Goal: Book appointment/travel/reservation

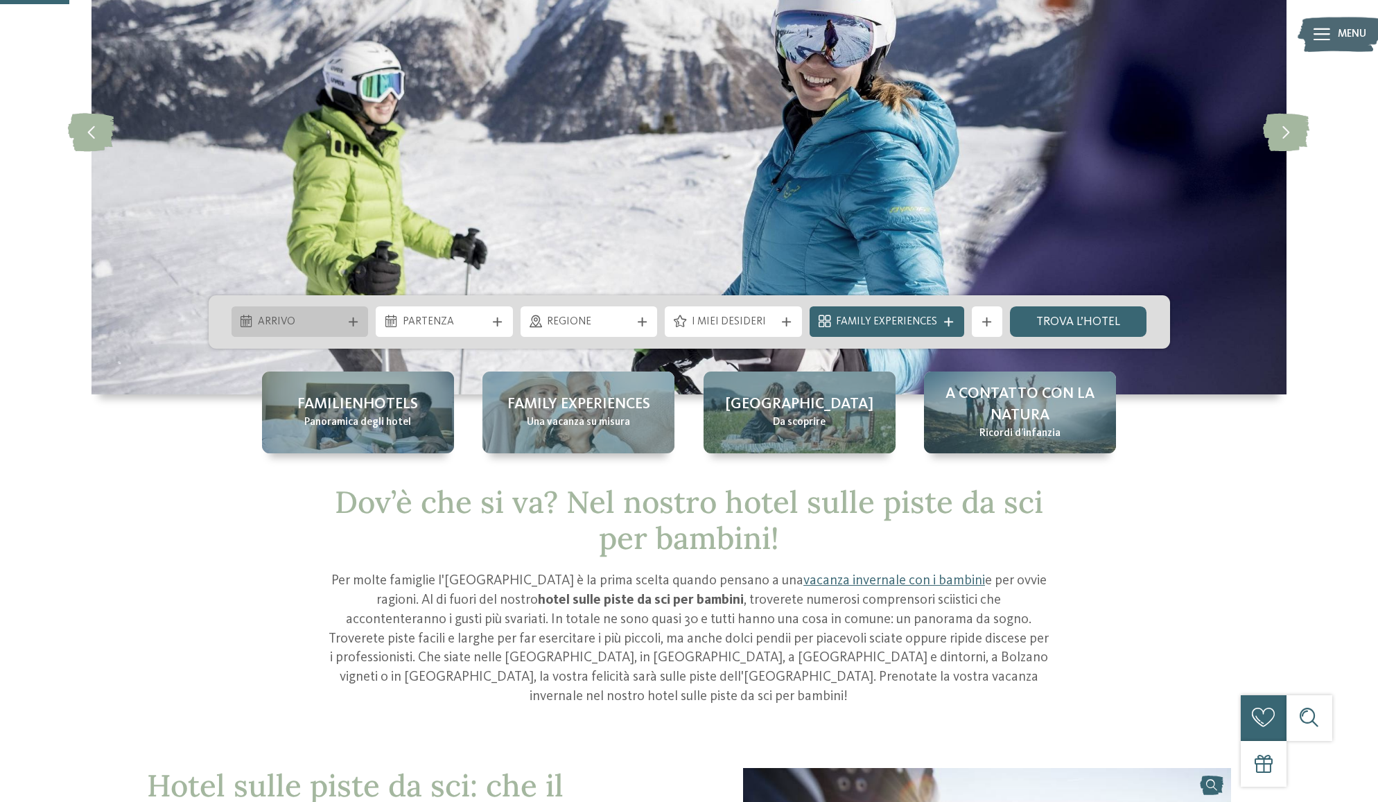
click at [353, 321] on icon at bounding box center [353, 321] width 9 height 9
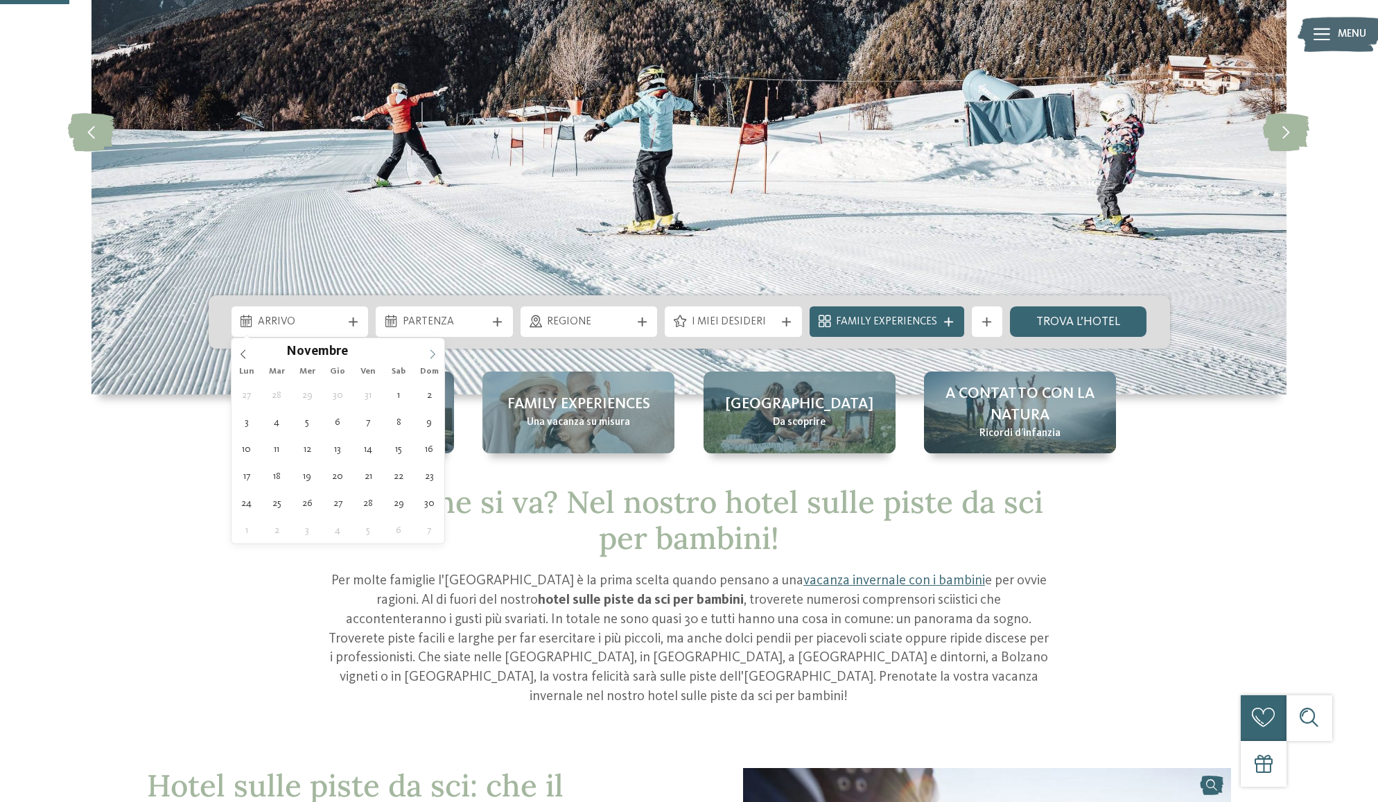
click at [435, 348] on span at bounding box center [433, 350] width 24 height 24
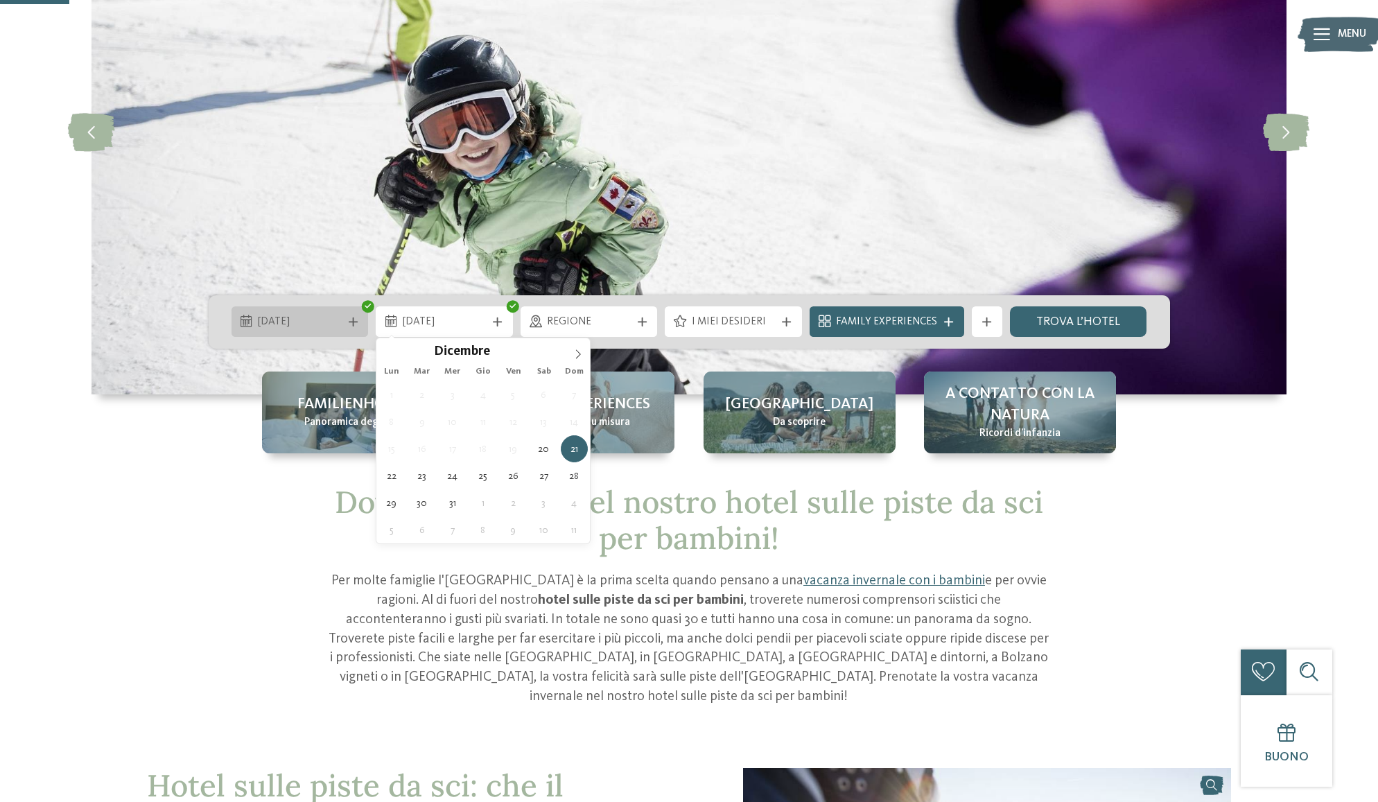
click at [323, 311] on div "20.12.2025" at bounding box center [299, 321] width 137 height 30
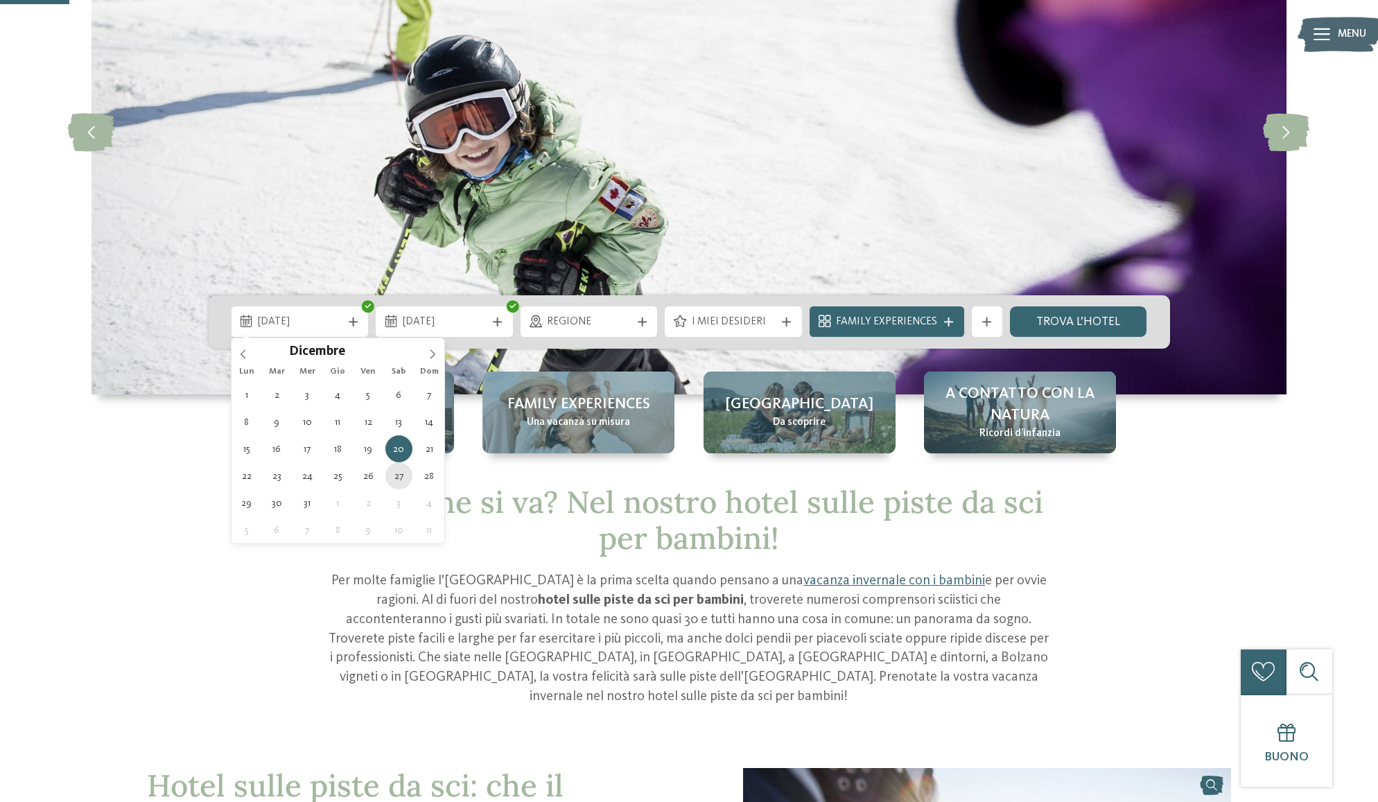
type div "27.12.2025"
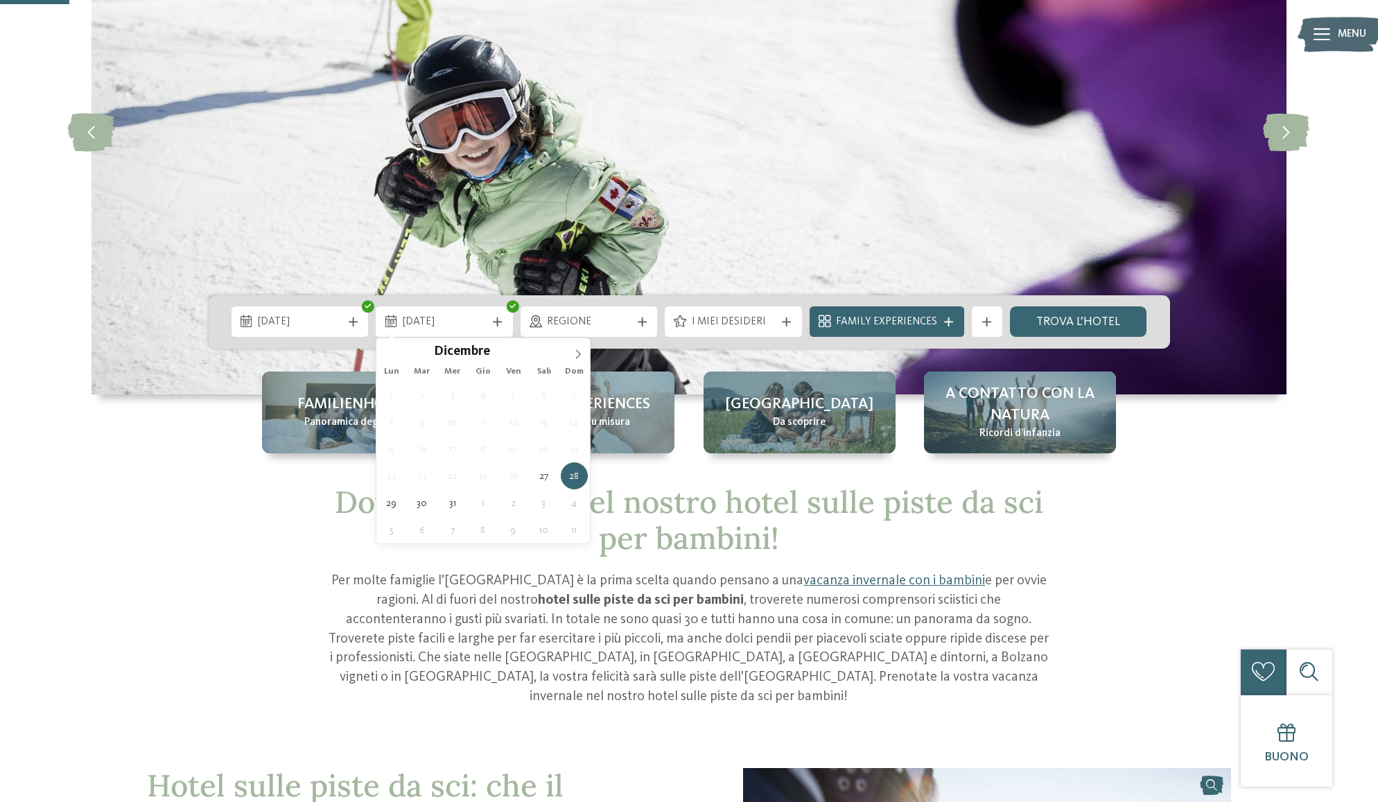
drag, startPoint x: 388, startPoint y: 478, endPoint x: 401, endPoint y: 486, distance: 14.6
click at [435, 308] on div "28.12.2025" at bounding box center [444, 321] width 137 height 30
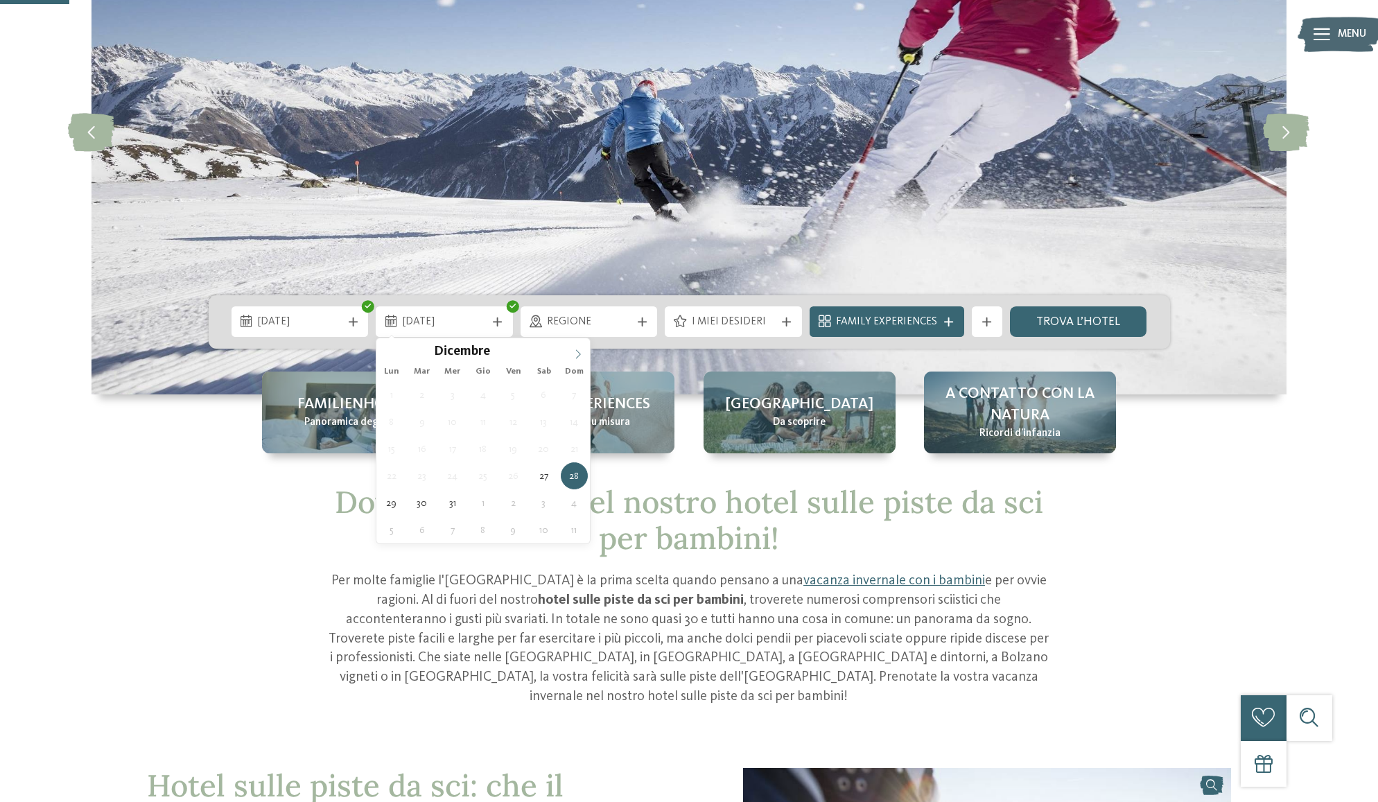
type input "****"
click at [575, 347] on span at bounding box center [578, 350] width 24 height 24
type div "03.01.2026"
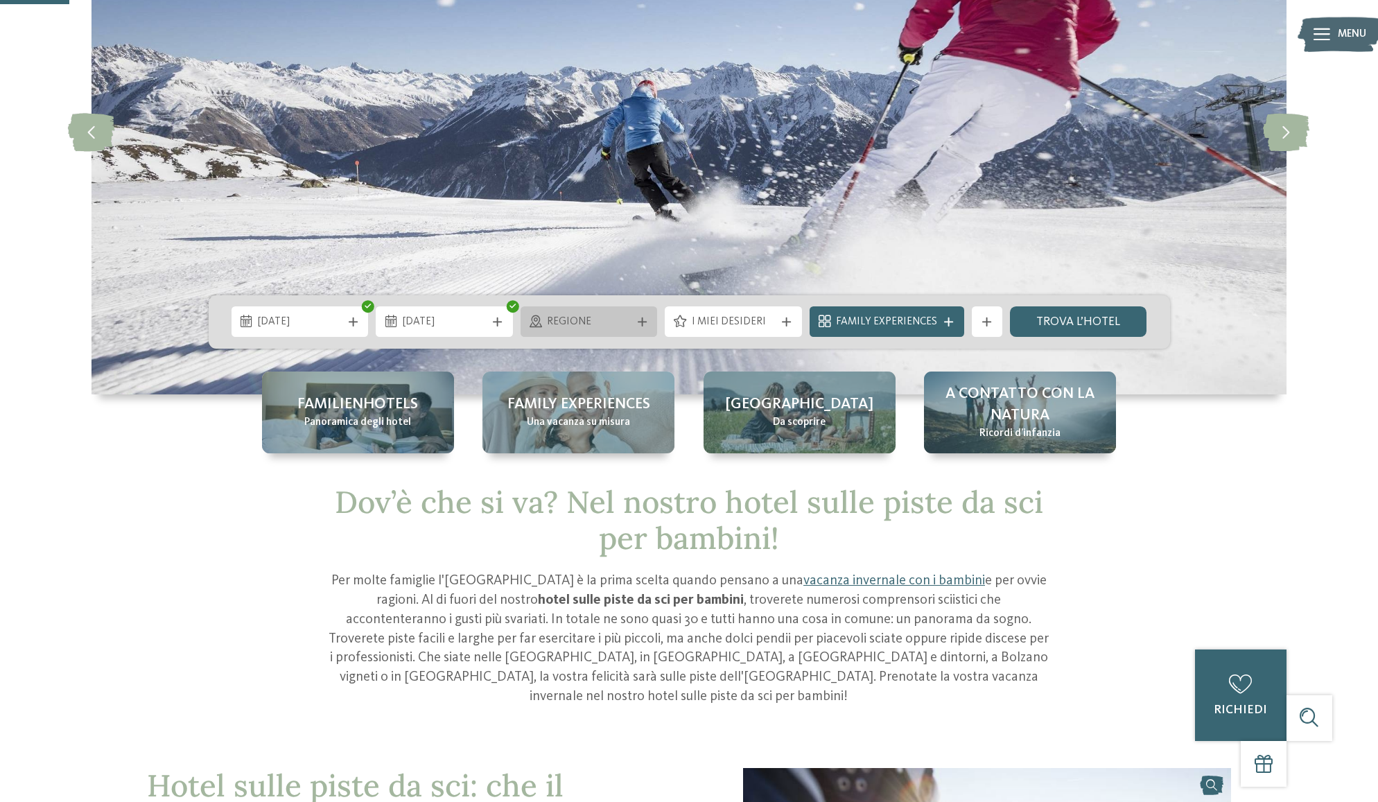
click at [588, 331] on div "Regione" at bounding box center [588, 321] width 137 height 30
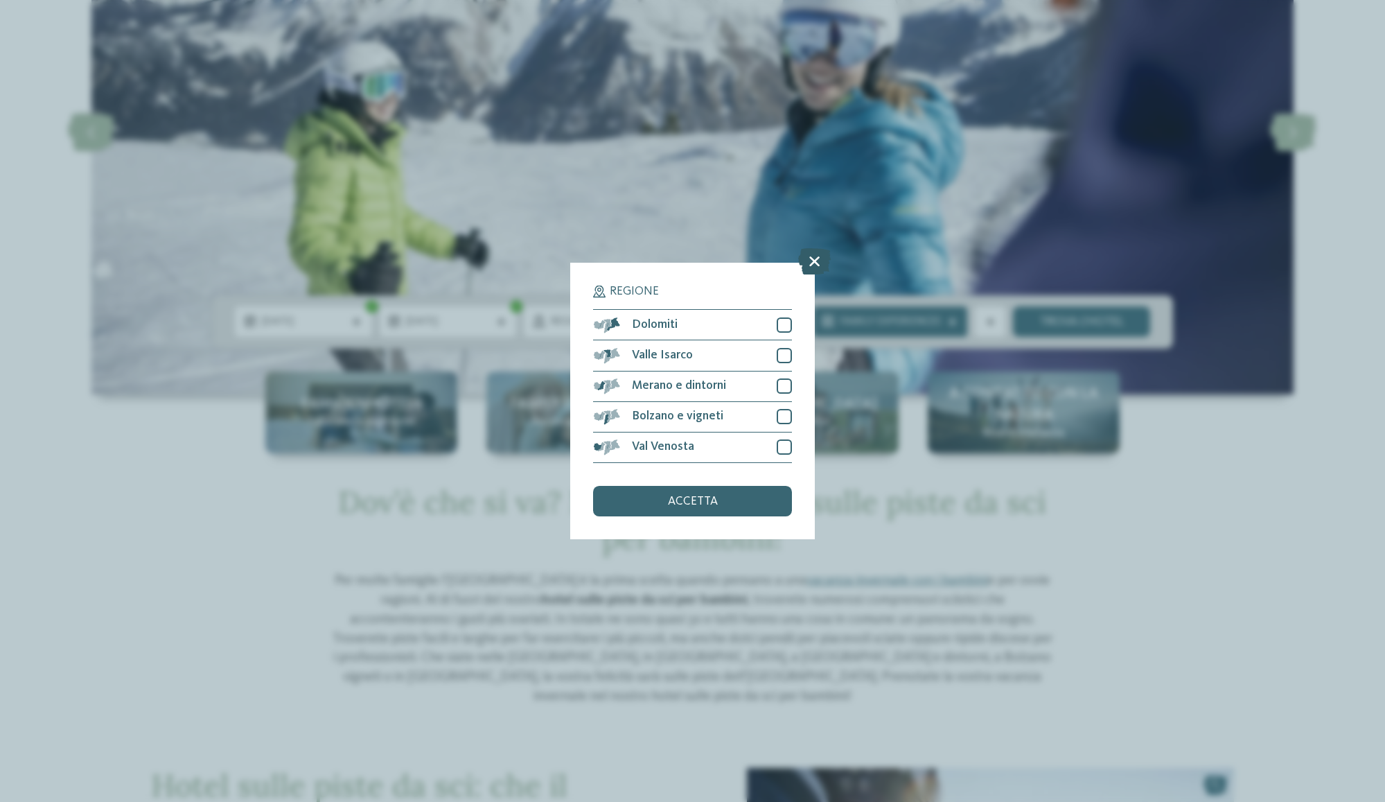
click at [801, 249] on icon at bounding box center [814, 262] width 33 height 26
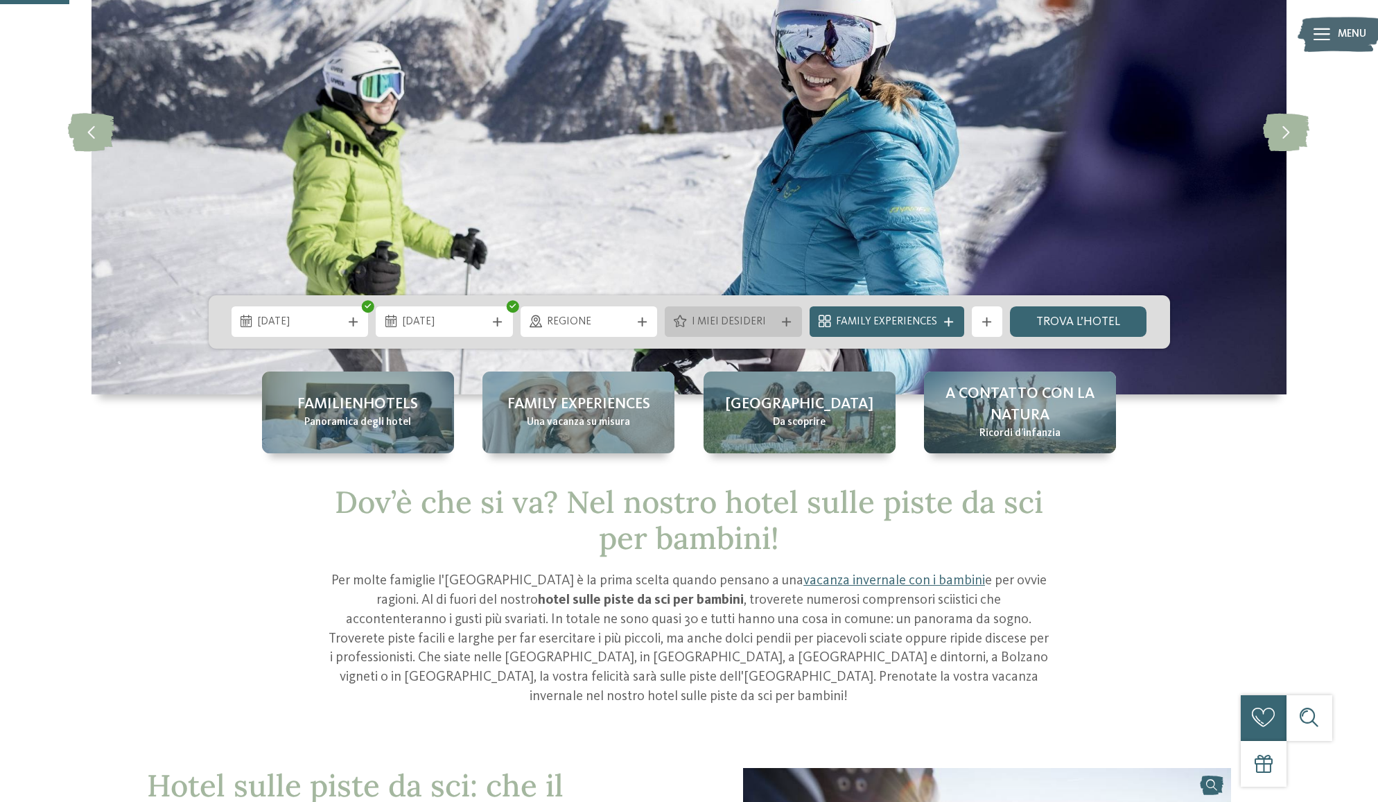
click at [746, 325] on span "I miei desideri" at bounding box center [734, 322] width 84 height 15
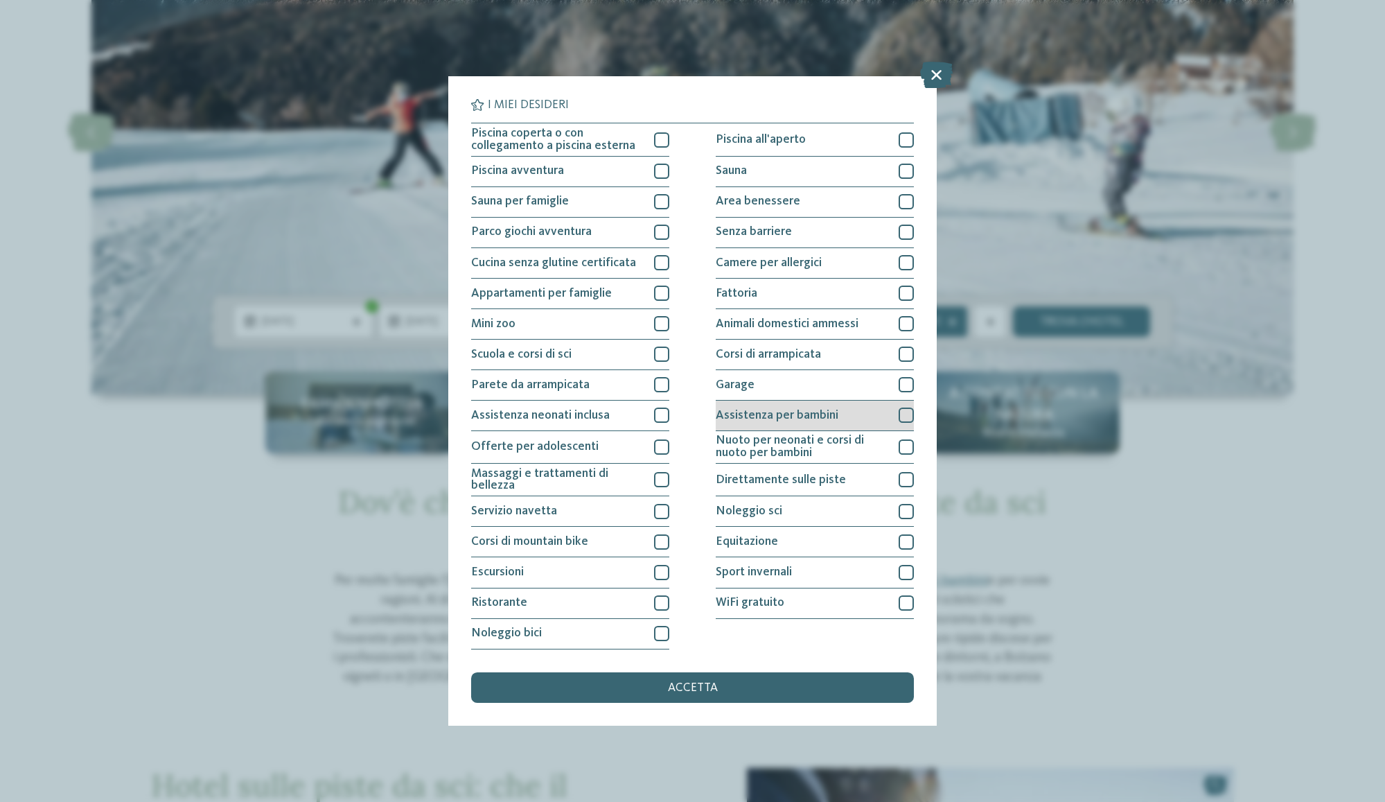
click at [743, 413] on span "Assistenza per bambini" at bounding box center [777, 416] width 123 height 12
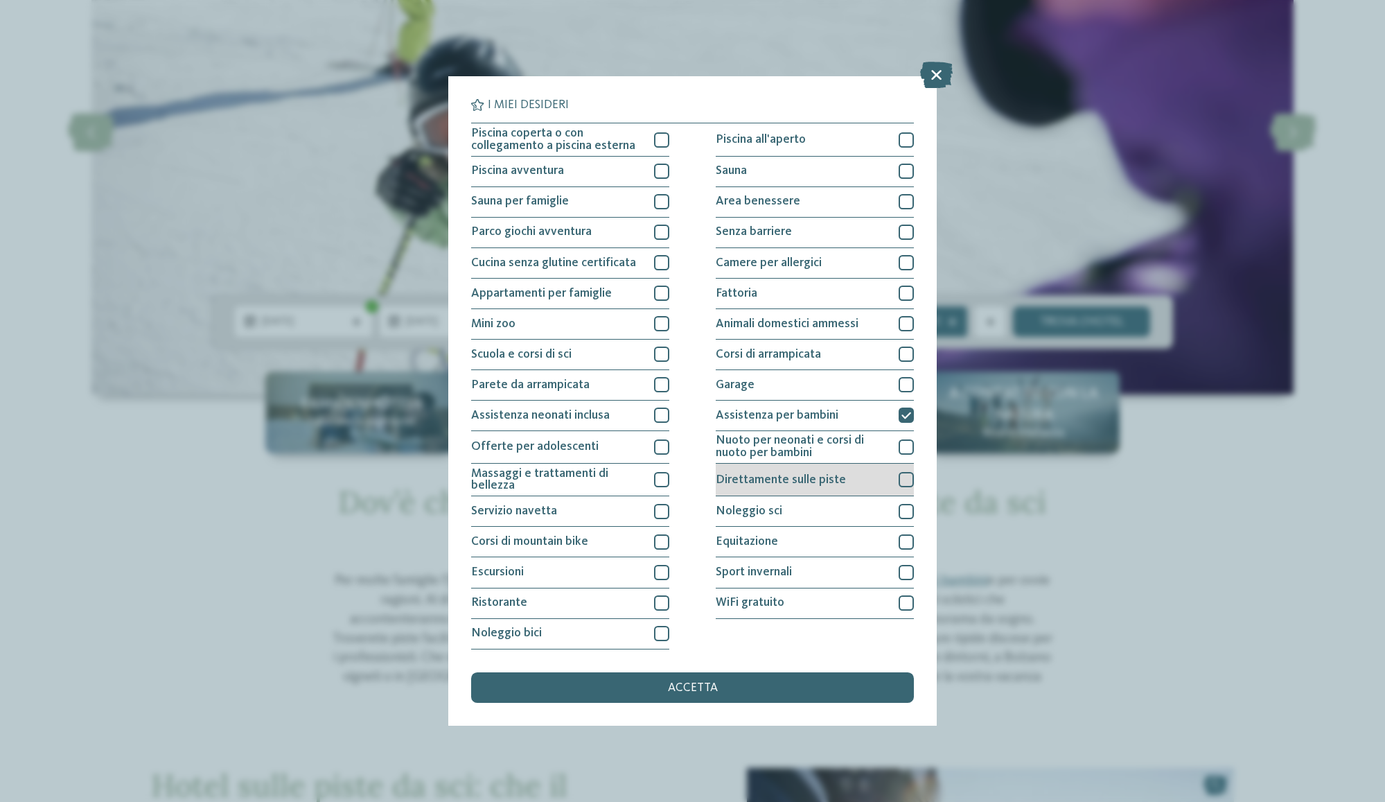
click at [748, 479] on span "Direttamente sulle piste" at bounding box center [781, 480] width 130 height 12
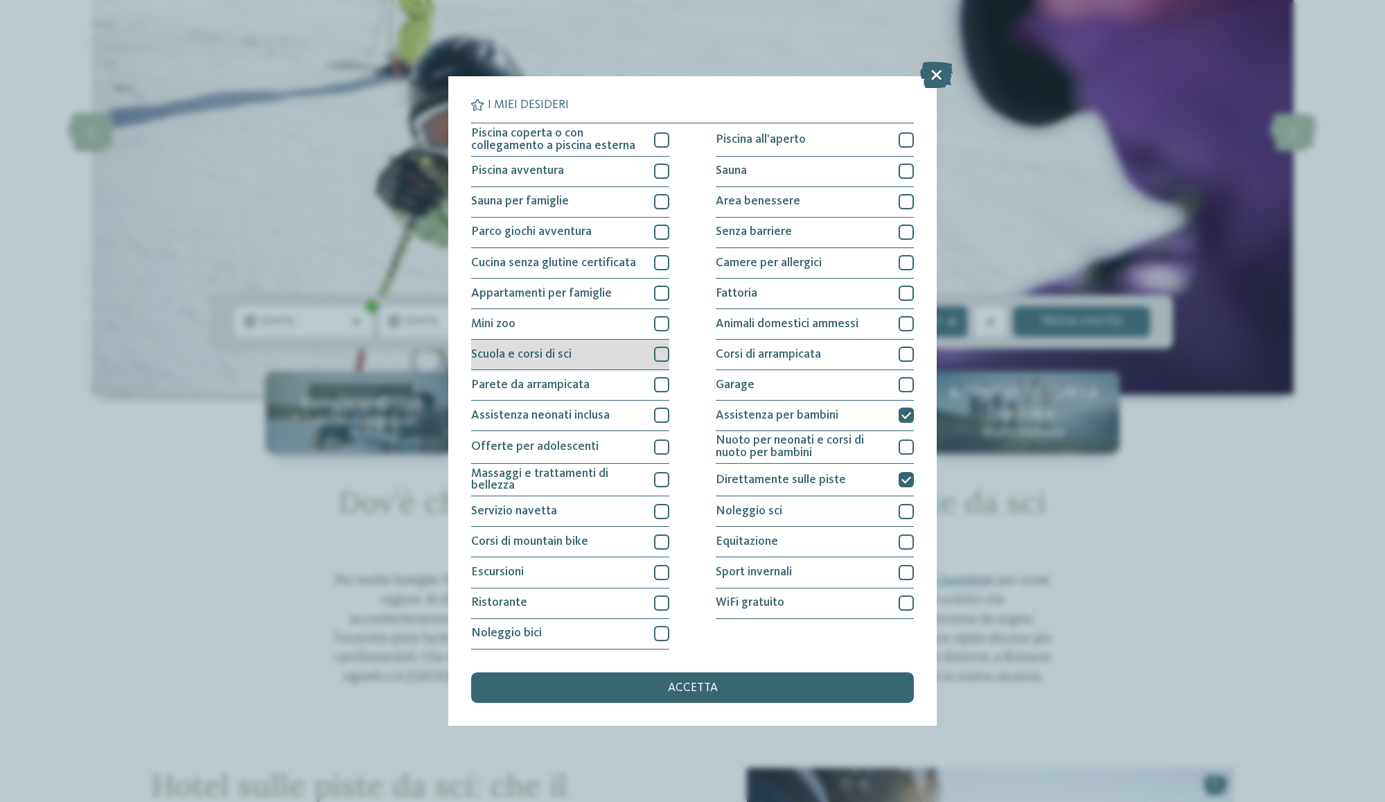
click at [616, 354] on div "Scuola e corsi di sci" at bounding box center [570, 355] width 198 height 30
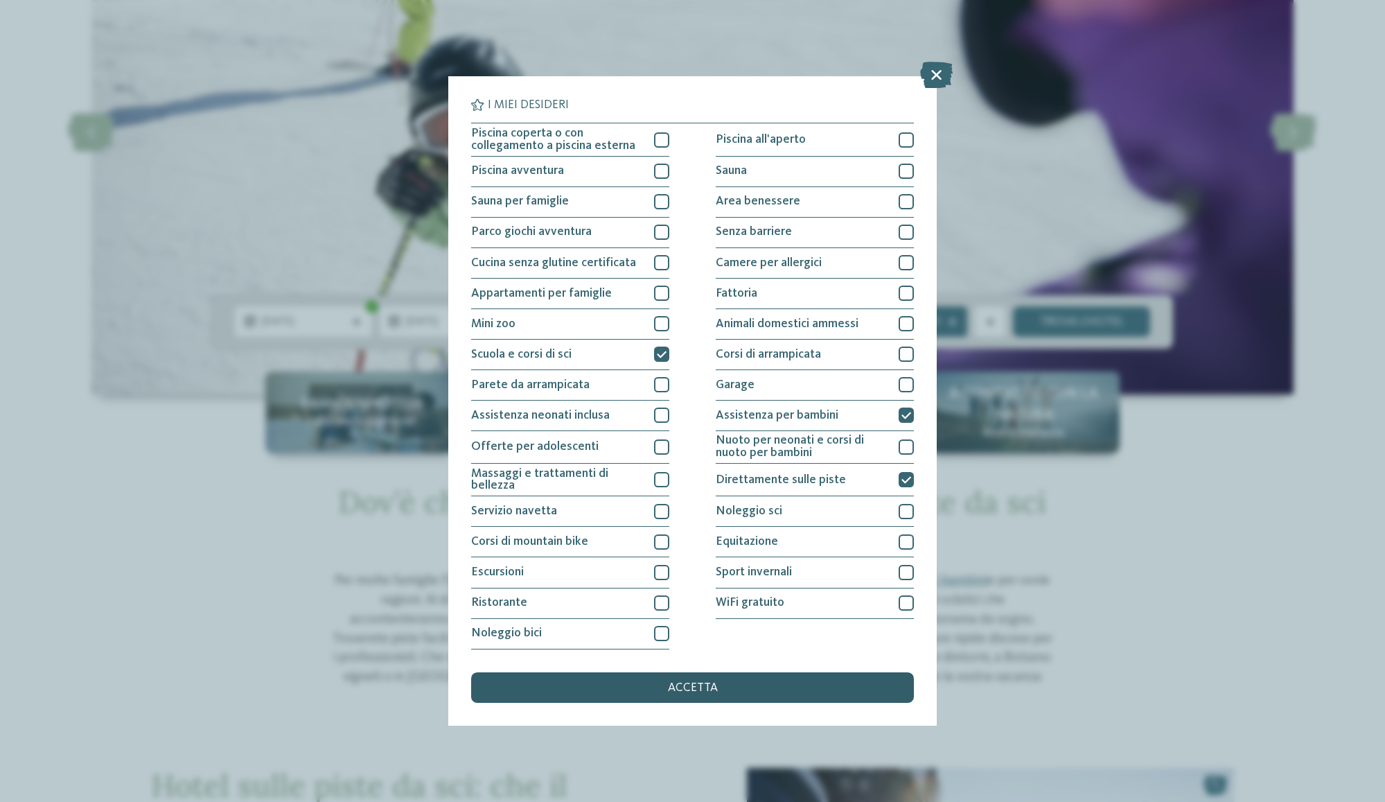
click at [684, 682] on span "accetta" at bounding box center [693, 688] width 50 height 12
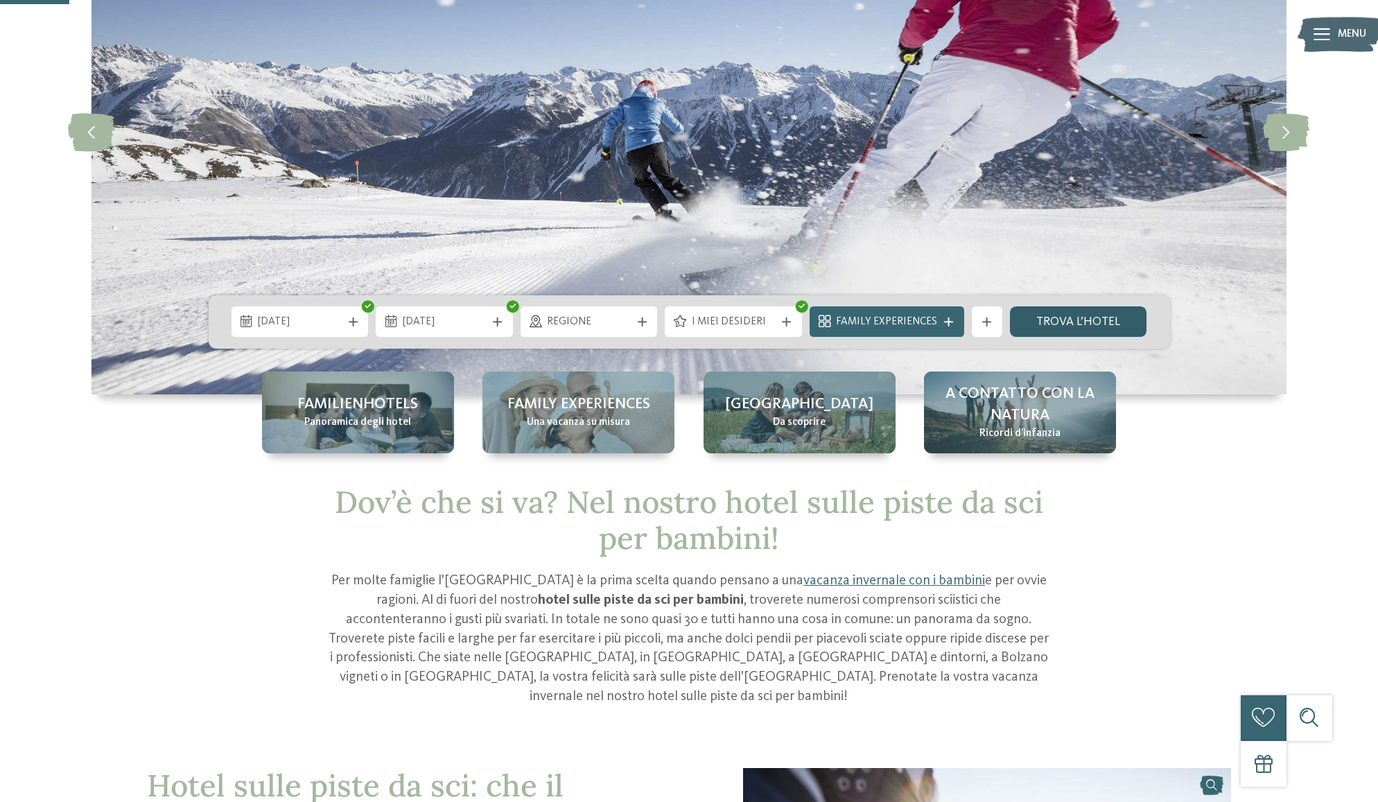
drag, startPoint x: 1120, startPoint y: 340, endPoint x: 1114, endPoint y: 331, distance: 11.2
click at [1119, 340] on div "27.12.2025 03.01.2026" at bounding box center [689, 321] width 961 height 53
click at [1114, 328] on link "trova l’hotel" at bounding box center [1078, 321] width 137 height 30
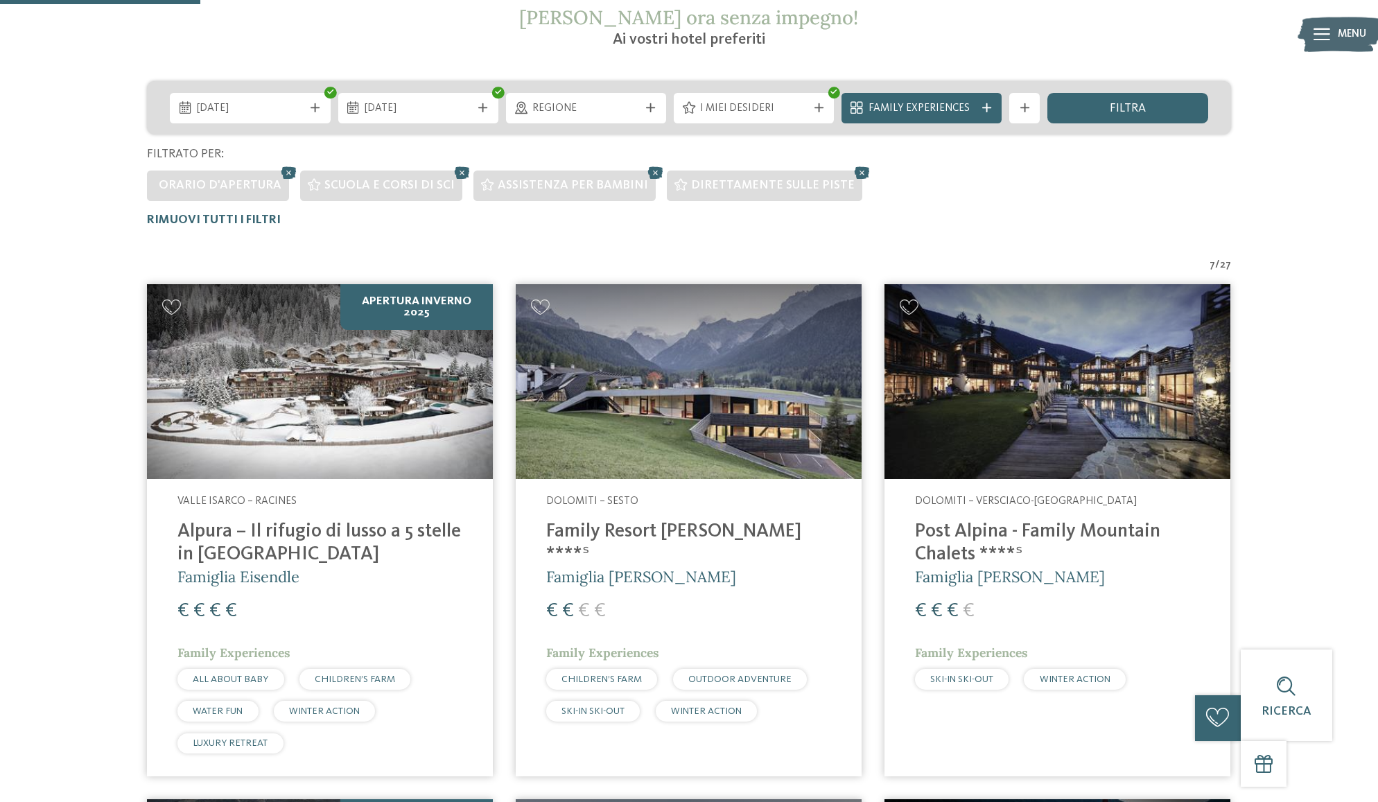
scroll to position [317, 0]
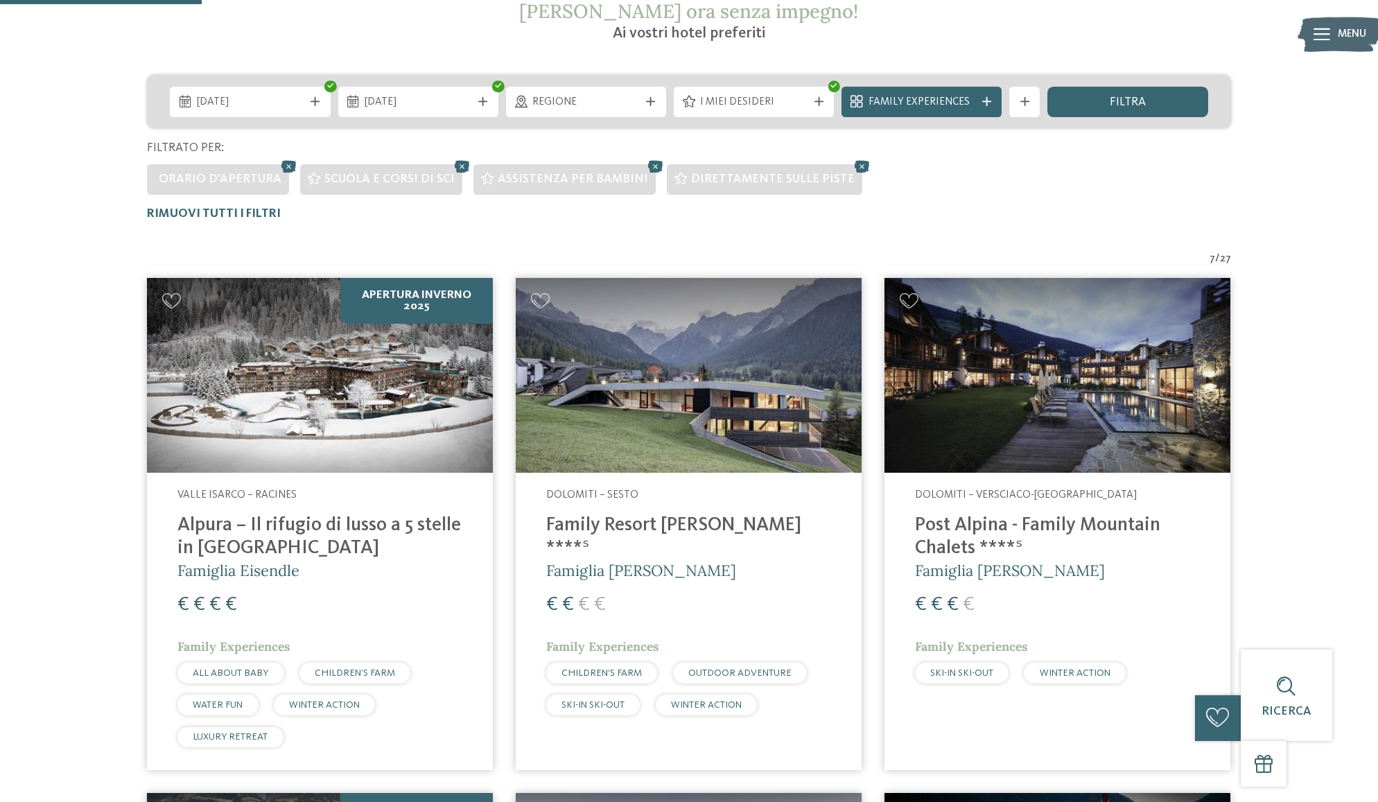
click at [1056, 424] on img at bounding box center [1057, 375] width 346 height 195
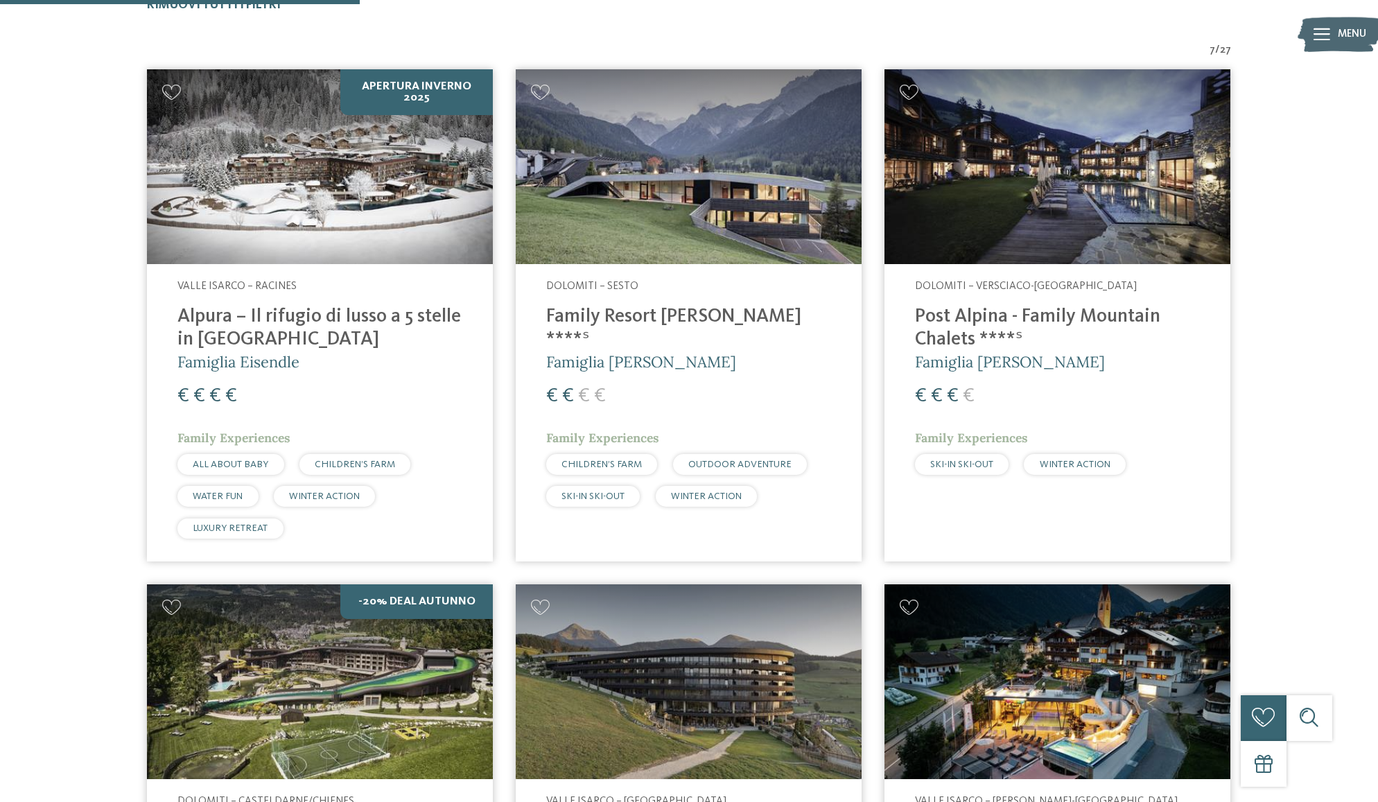
scroll to position [572, 0]
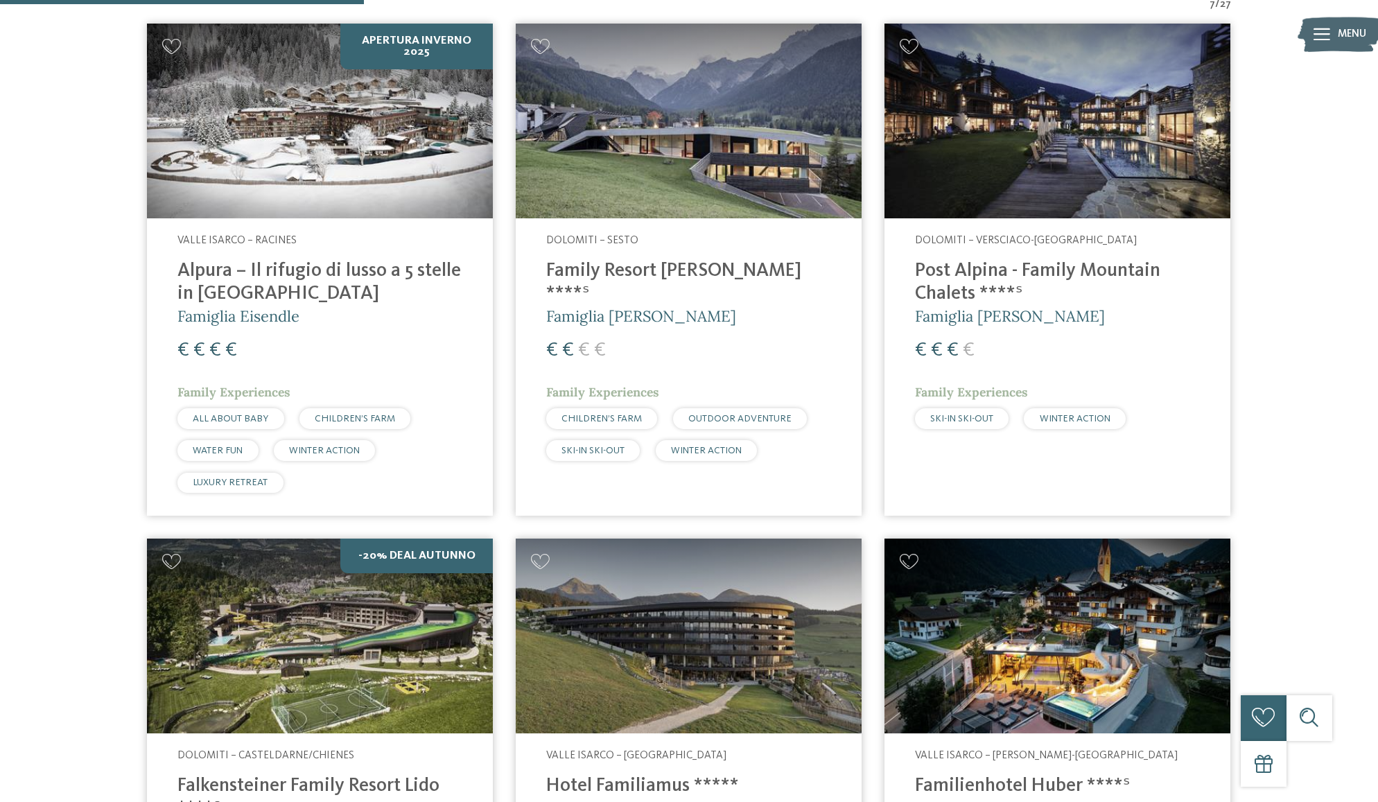
click at [424, 138] on img at bounding box center [320, 121] width 346 height 195
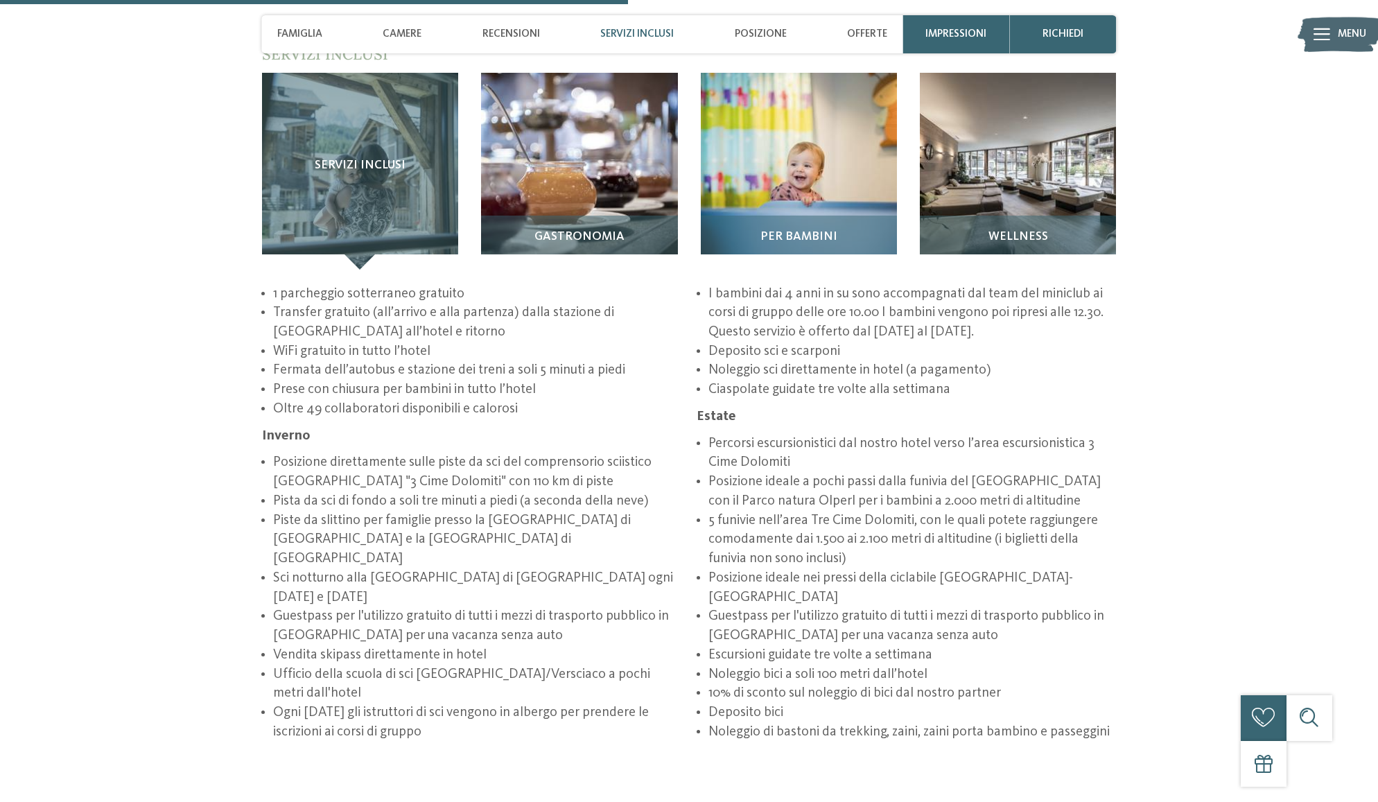
scroll to position [2097, 0]
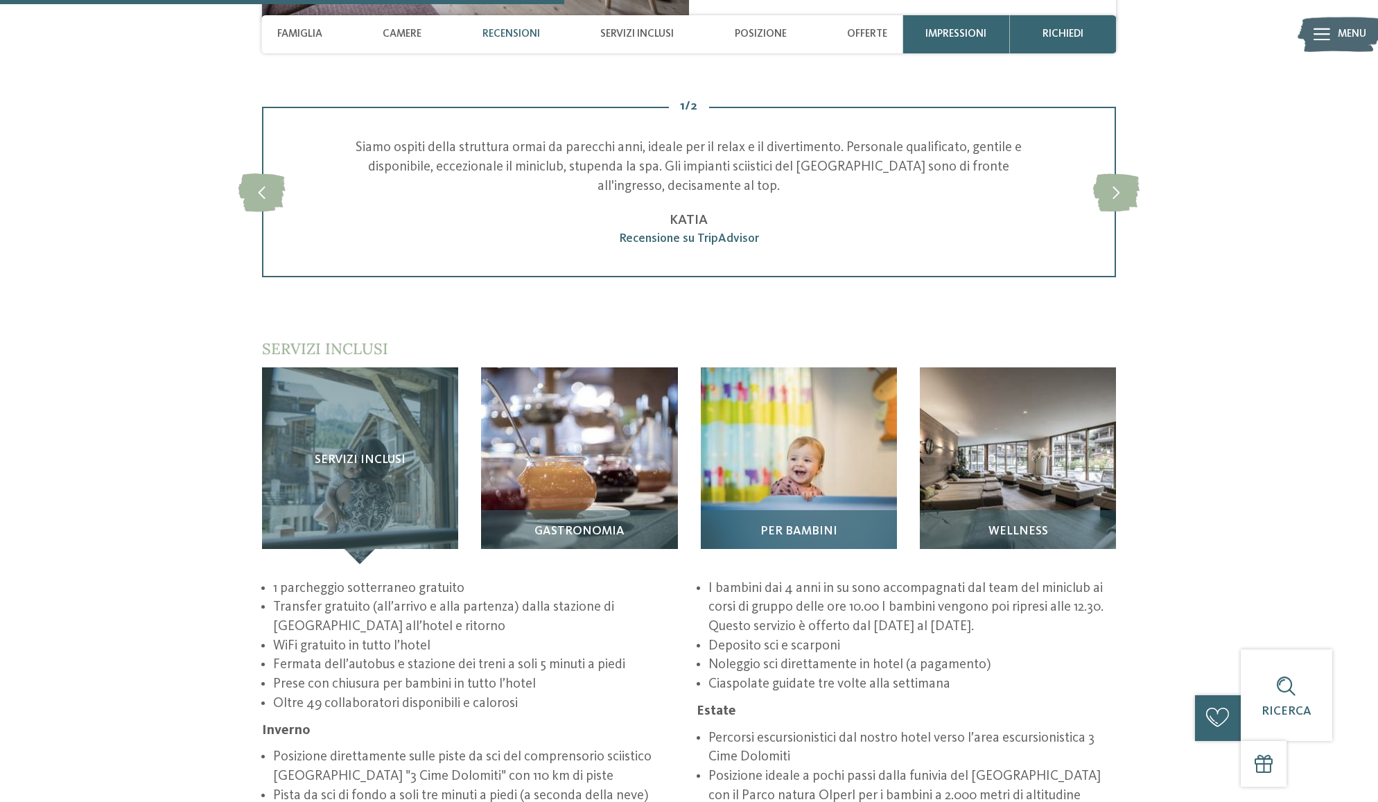
click at [787, 510] on div "Per bambini" at bounding box center [799, 536] width 196 height 53
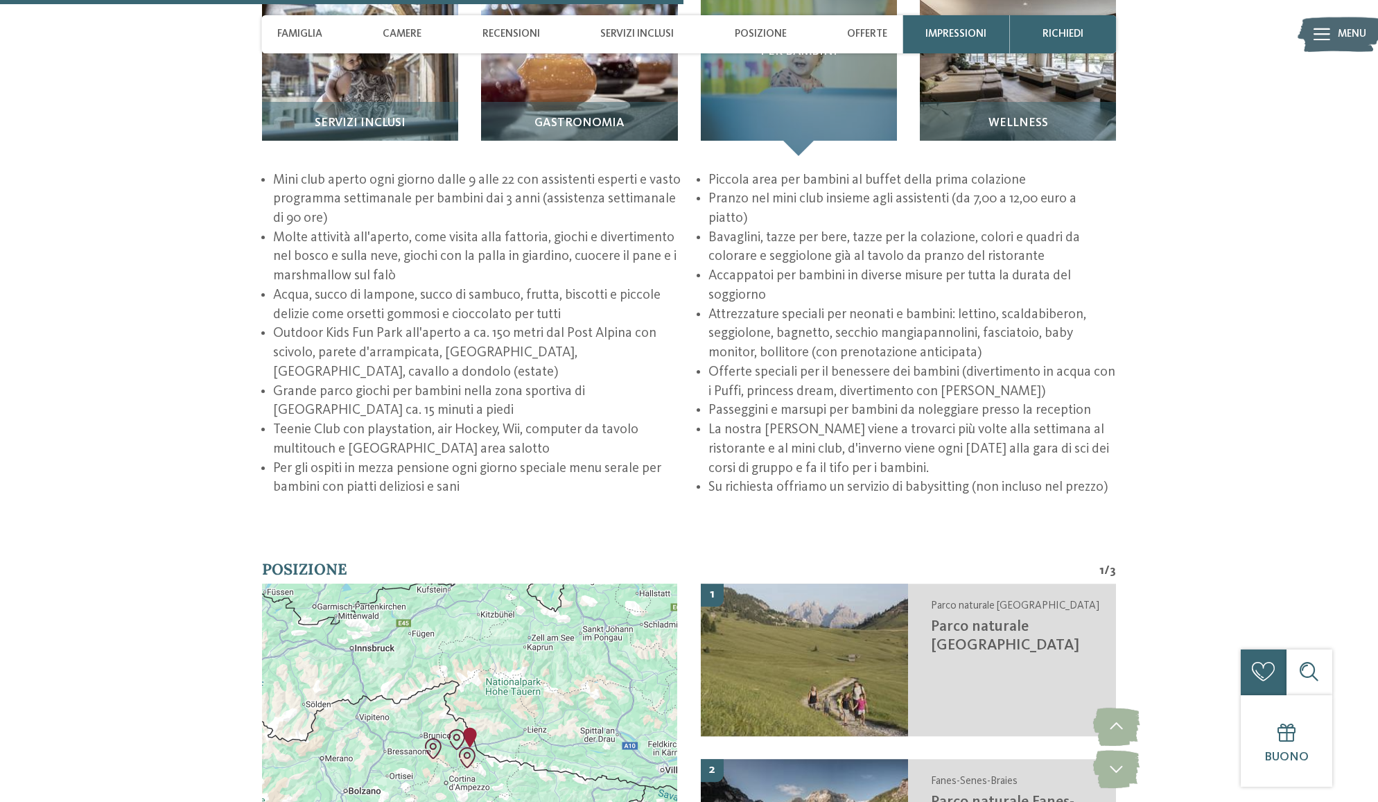
scroll to position [2482, 0]
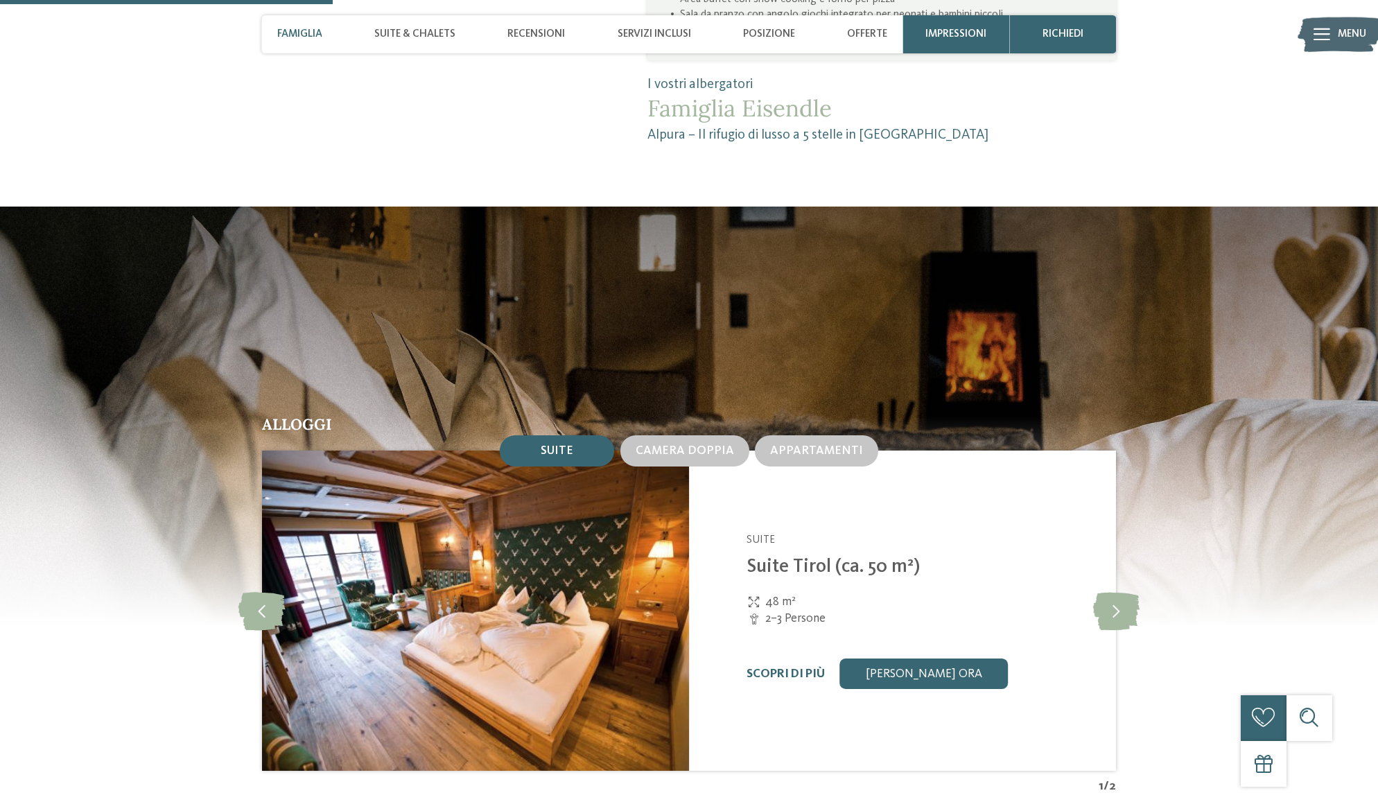
scroll to position [742, 0]
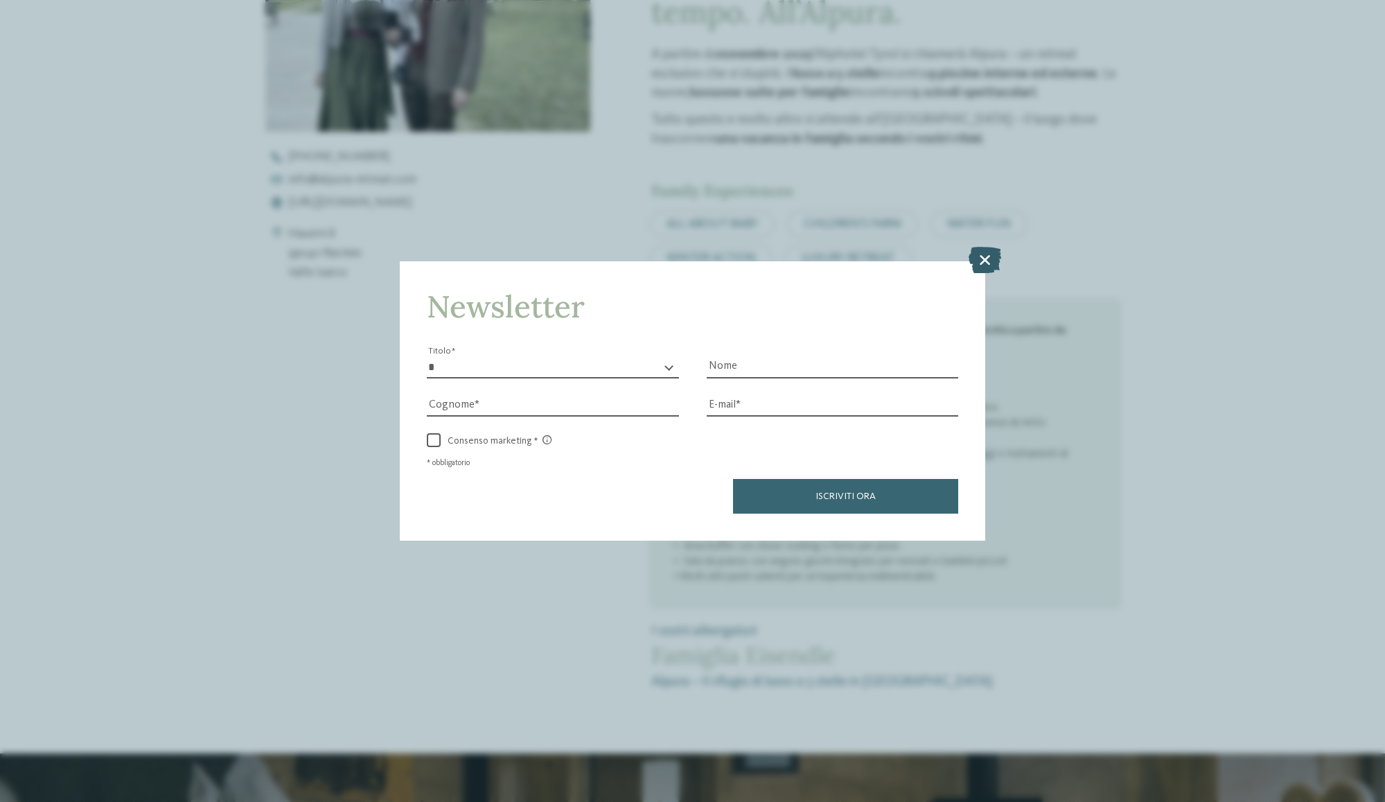
click at [992, 247] on icon at bounding box center [985, 260] width 33 height 26
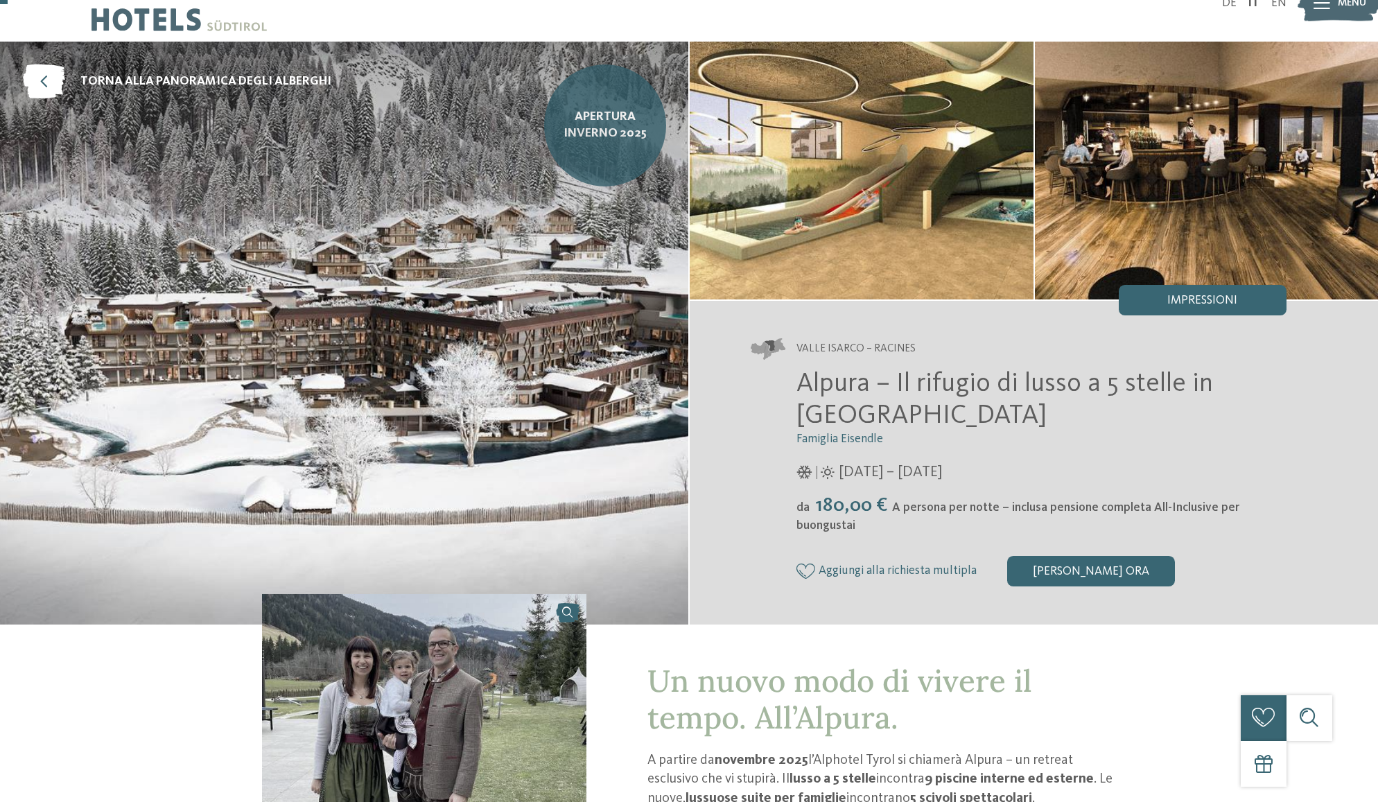
scroll to position [37, 0]
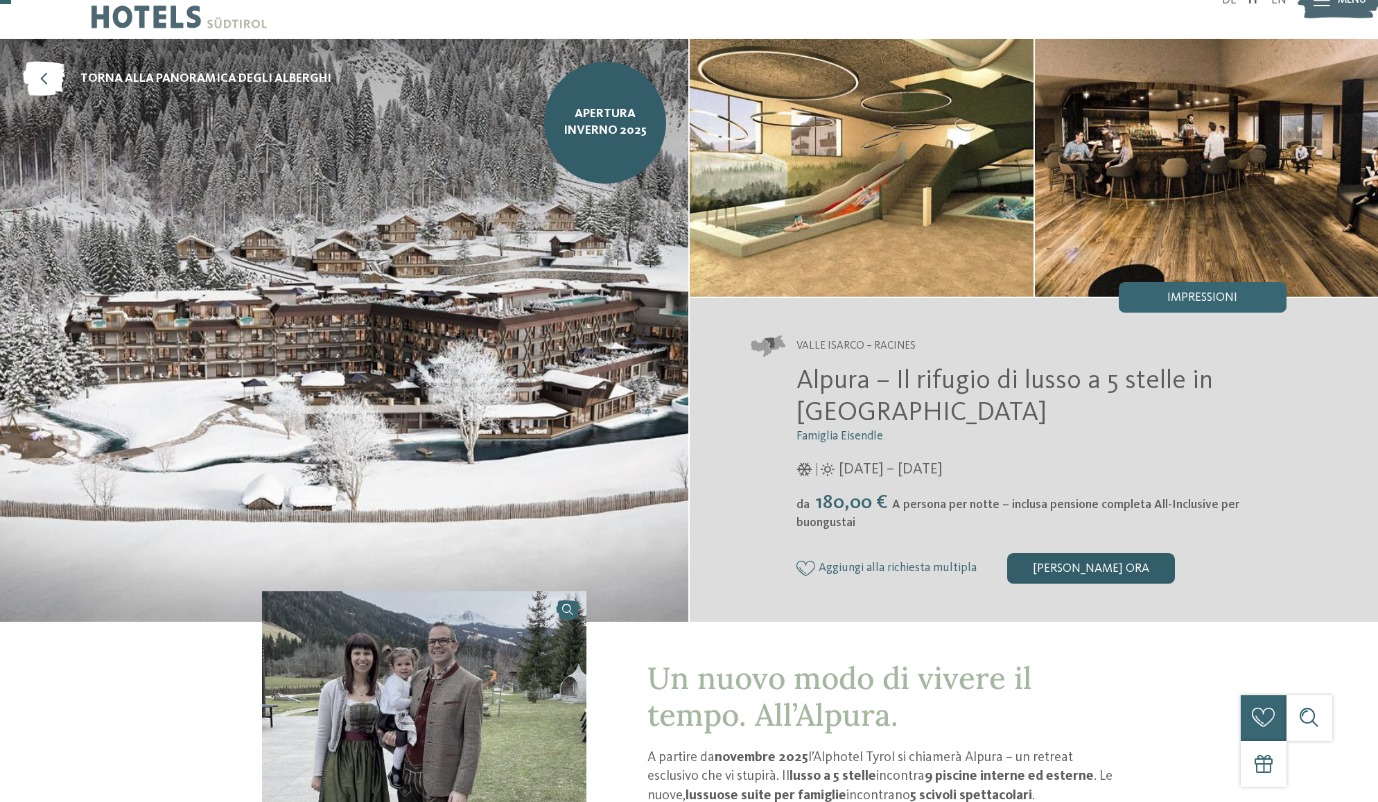
click at [1090, 563] on div "[PERSON_NAME] ora" at bounding box center [1091, 568] width 168 height 30
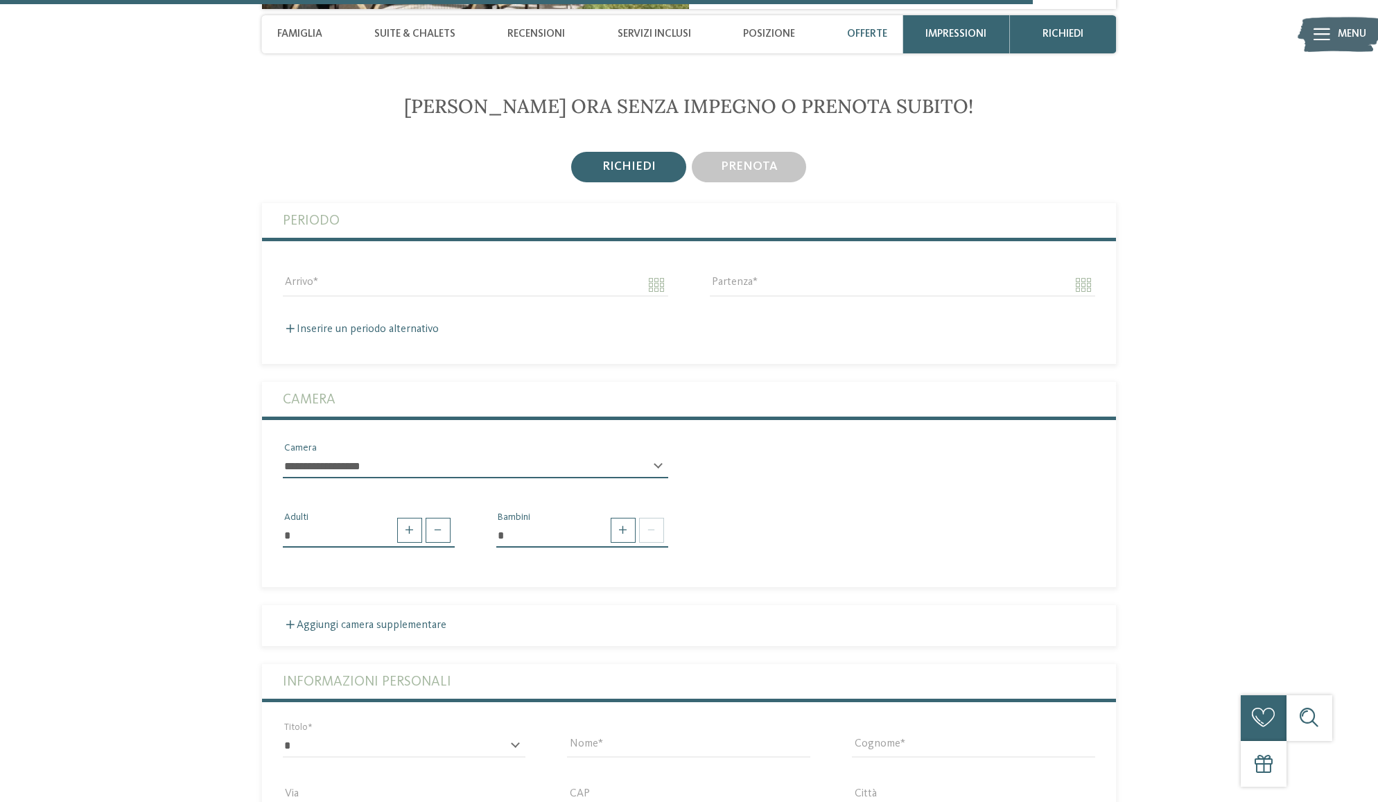
scroll to position [3411, 0]
click at [647, 274] on input "Arrivo" at bounding box center [475, 284] width 385 height 24
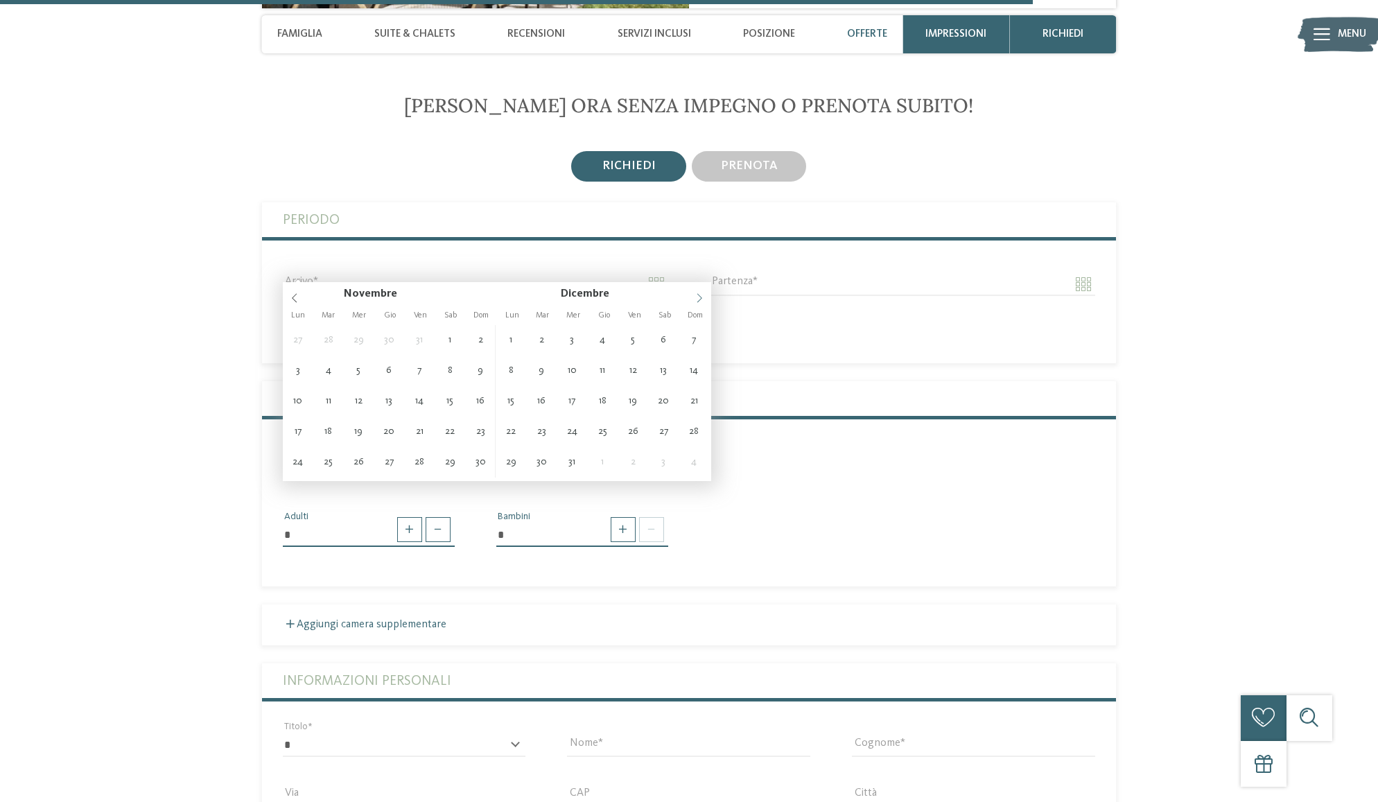
click at [703, 293] on icon at bounding box center [699, 298] width 10 height 10
type input "**********"
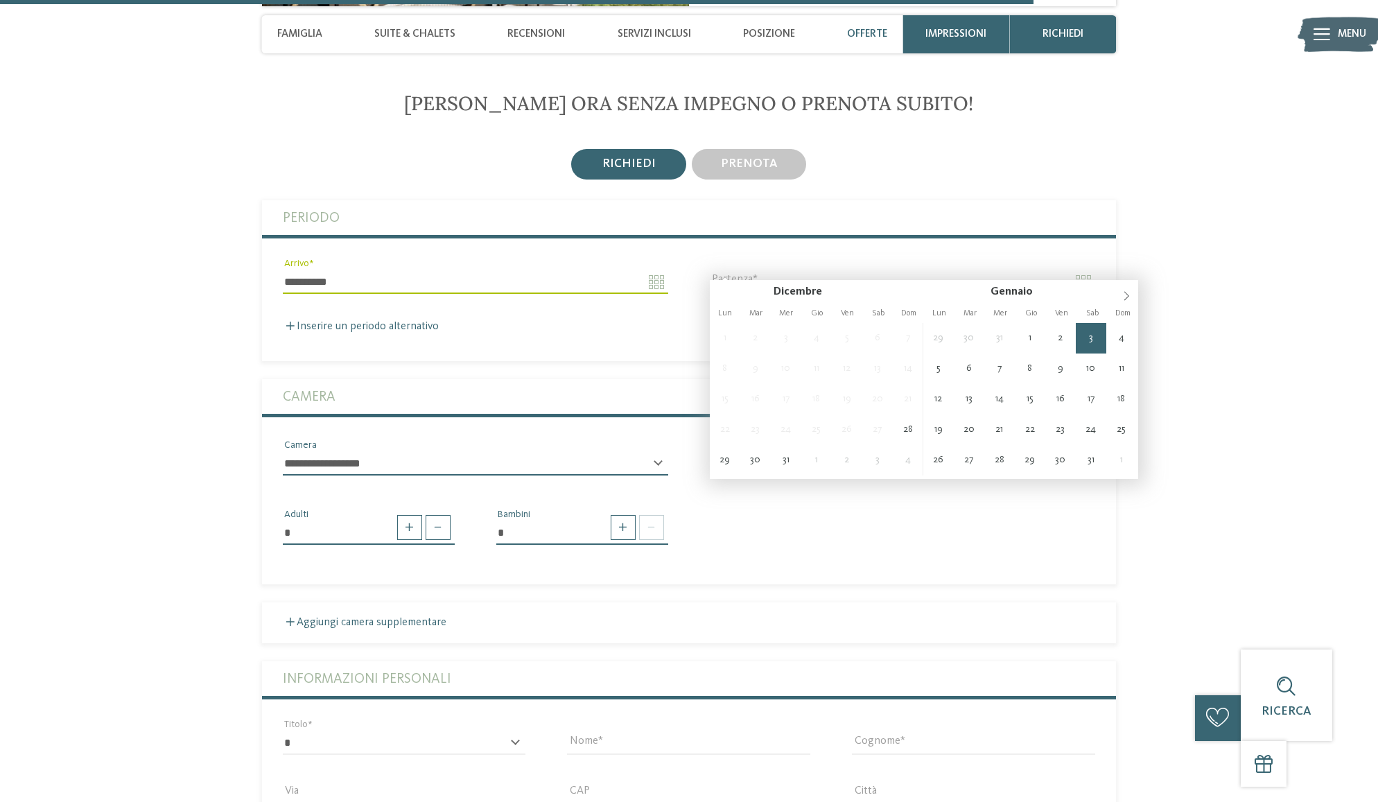
scroll to position [3415, 0]
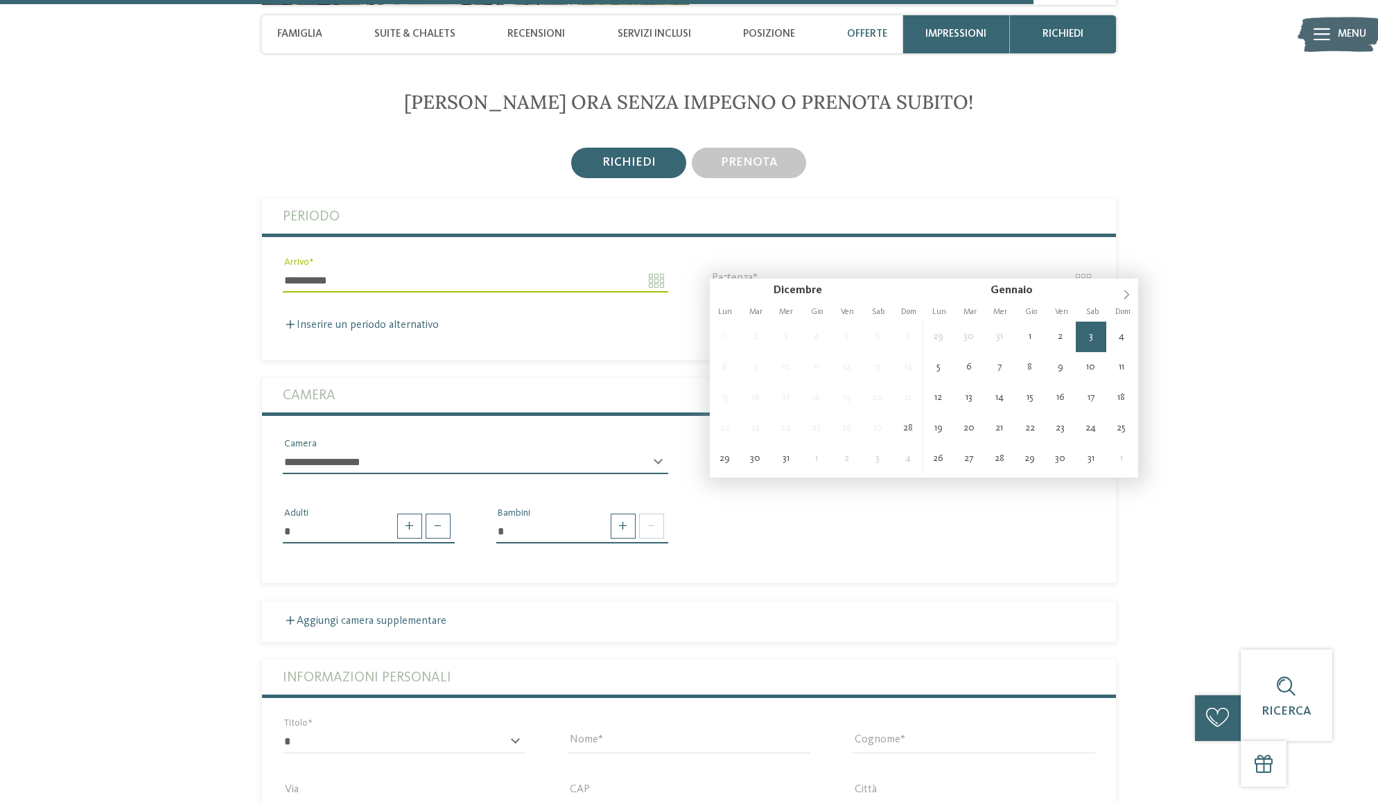
type input "**********"
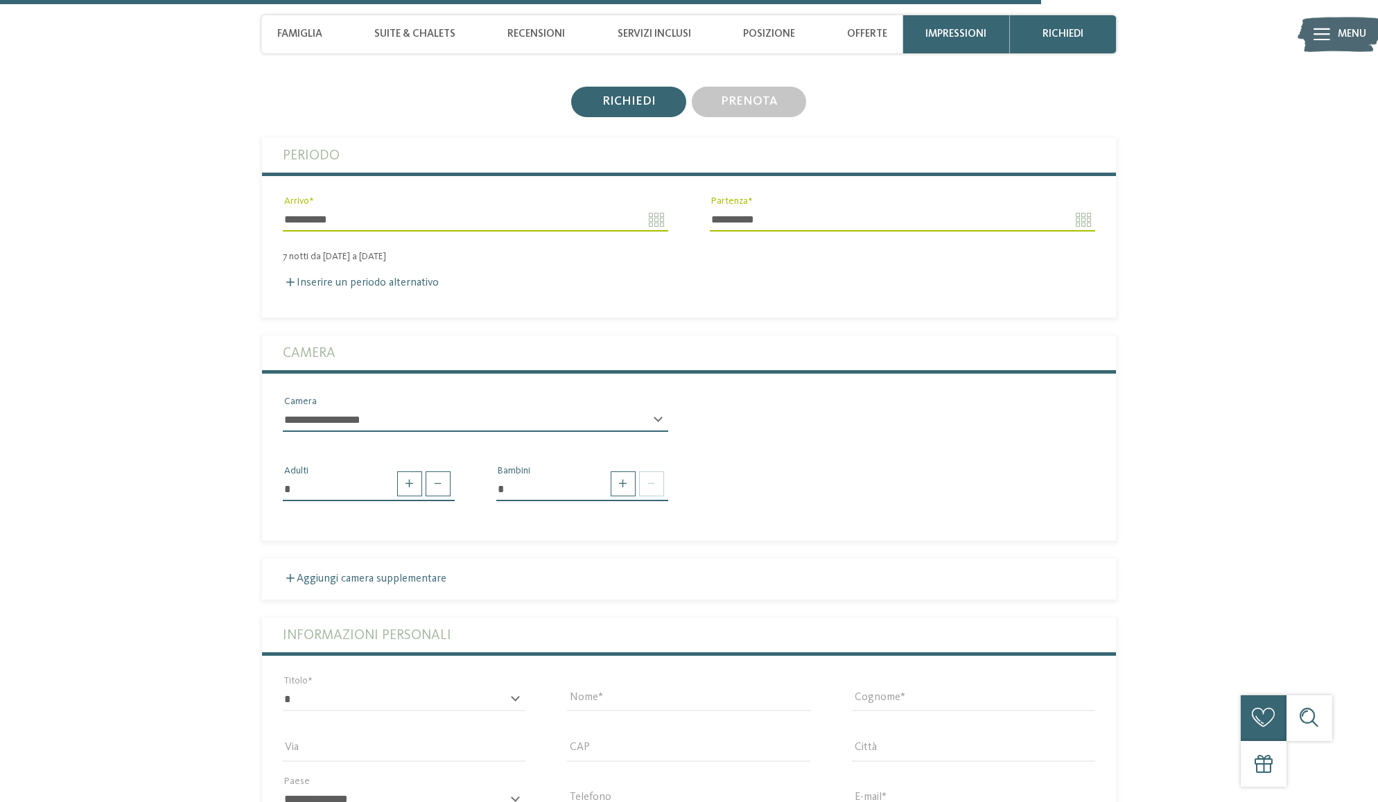
scroll to position [3481, 0]
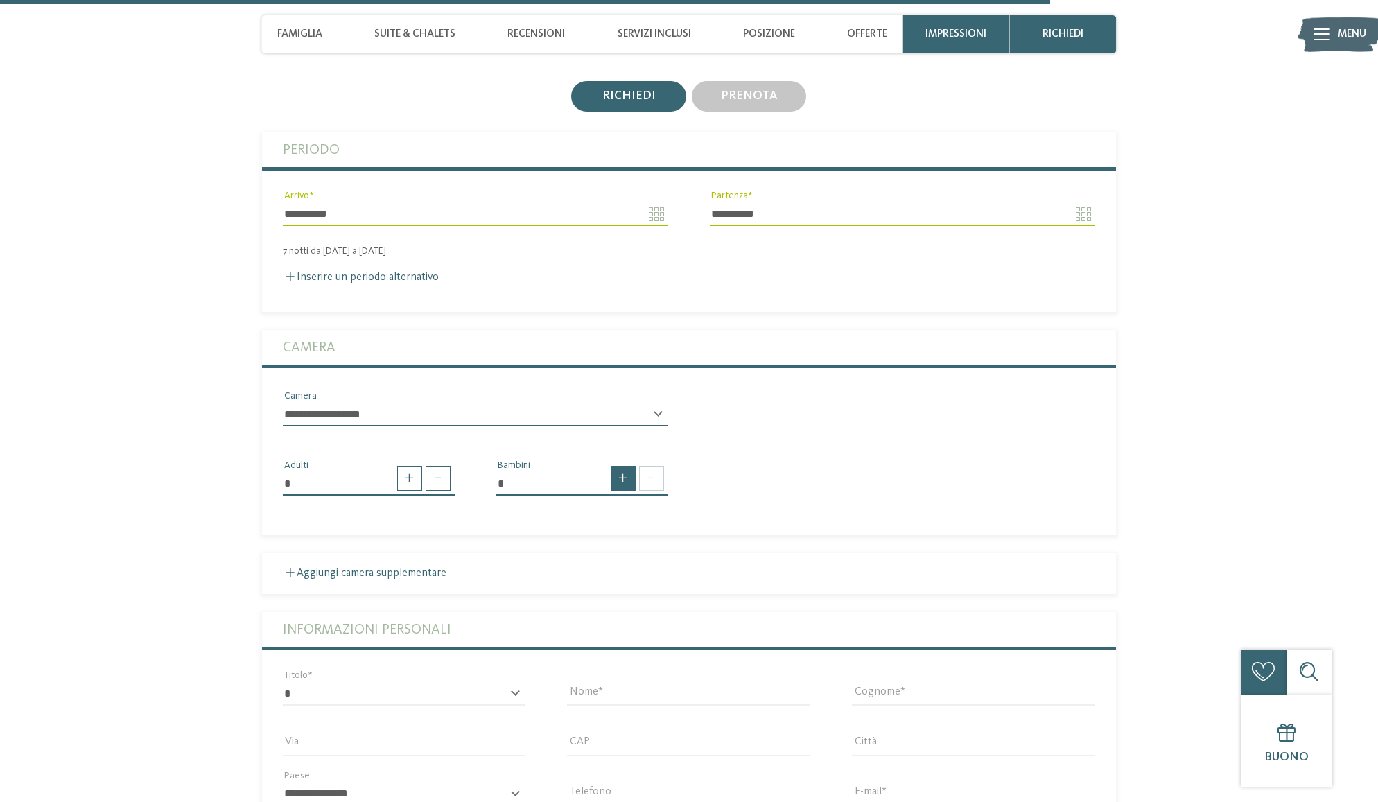
click at [619, 466] on span at bounding box center [623, 478] width 25 height 25
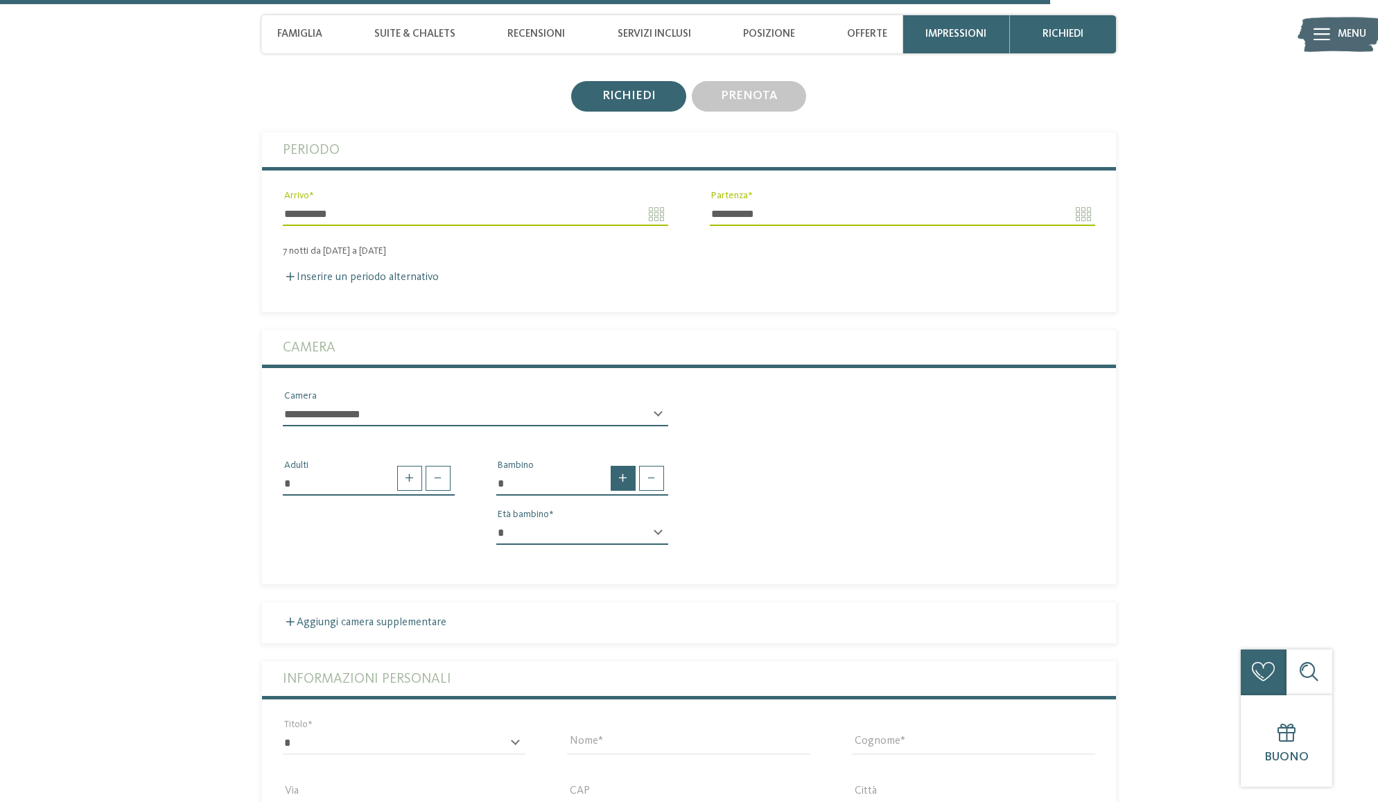
scroll to position [3482, 0]
click at [619, 464] on span at bounding box center [623, 476] width 25 height 25
type input "*"
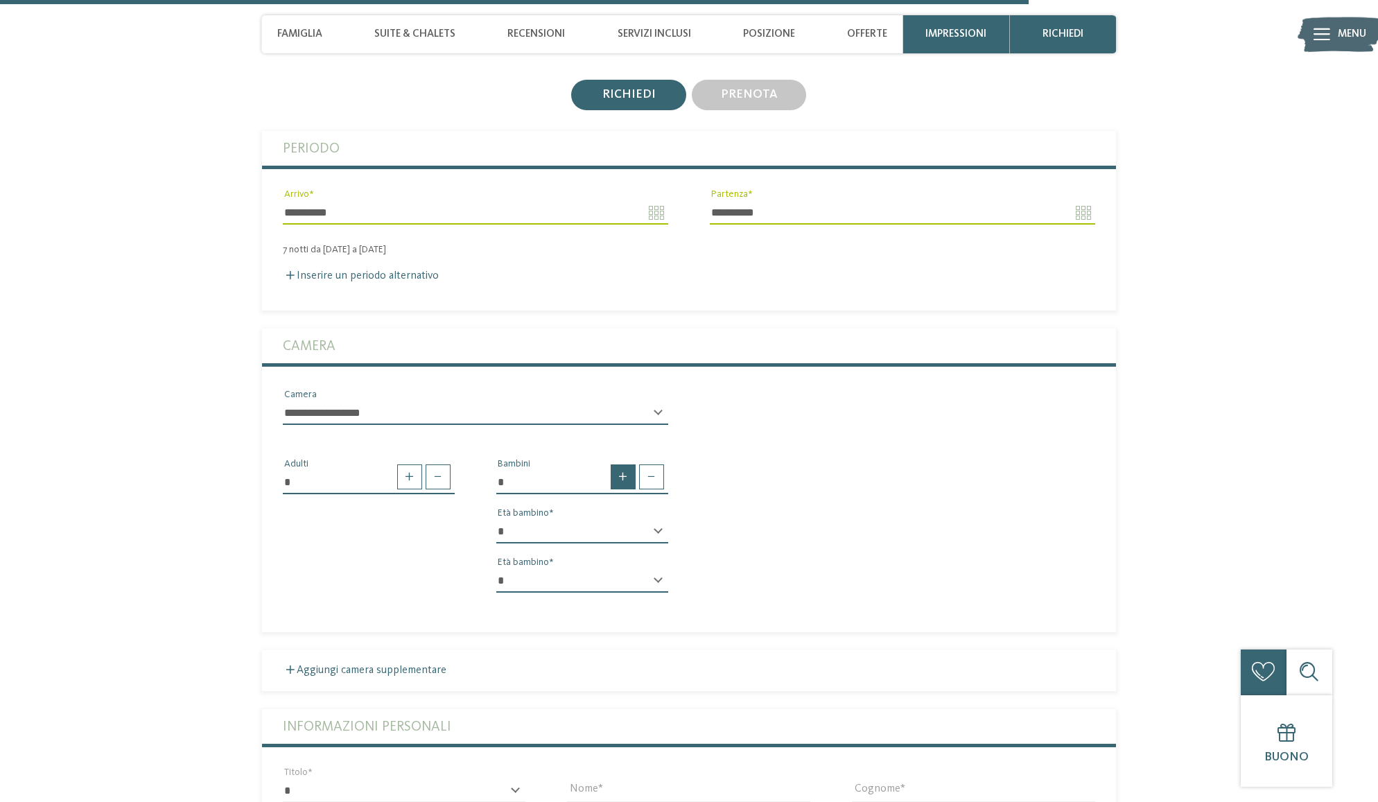
scroll to position [3482, 1]
select select "*"
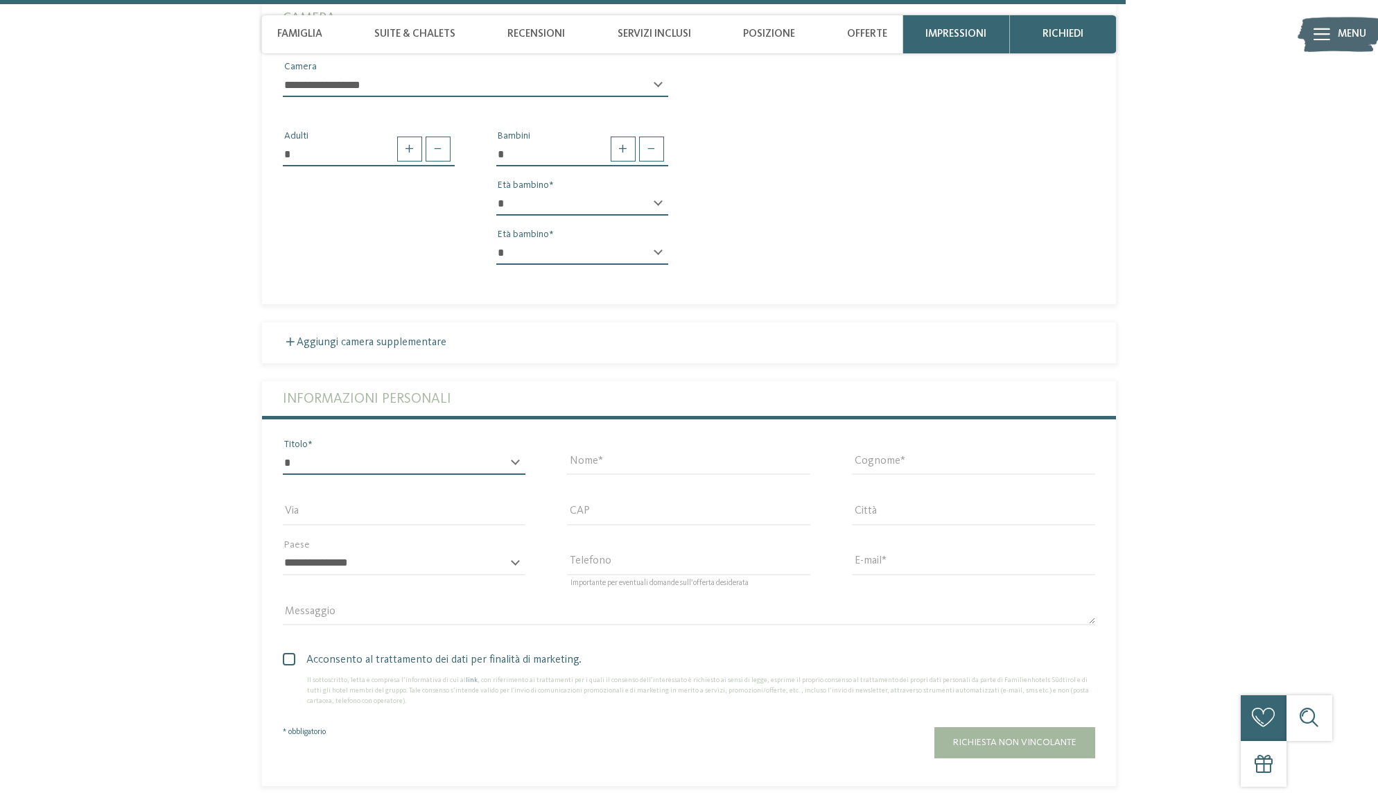
scroll to position [3811, 0]
select select "*"
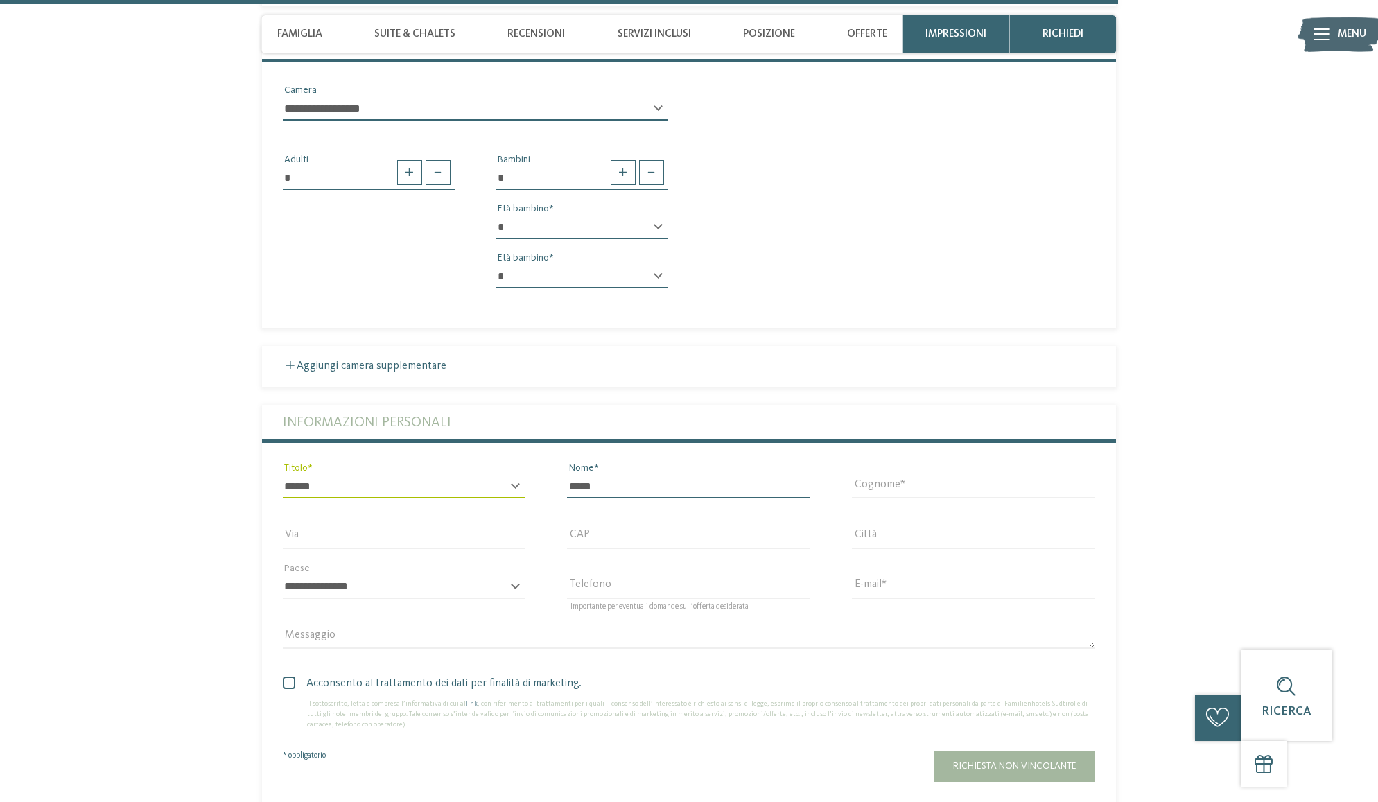
scroll to position [3789, 0]
type input "*****"
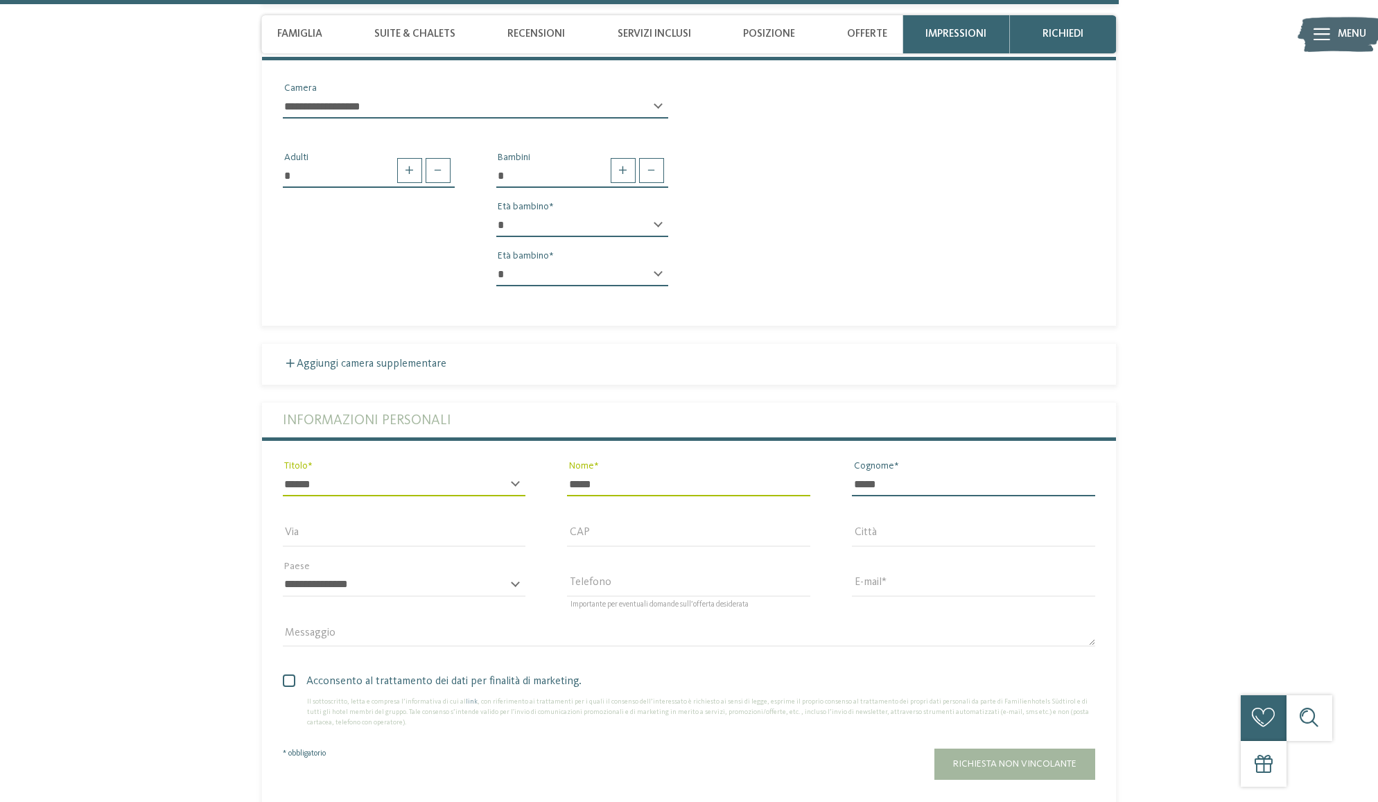
type input "*****"
drag, startPoint x: 327, startPoint y: 514, endPoint x: 210, endPoint y: 507, distance: 117.3
click at [210, 507] on section "Richiedi ora senza impegno o prenota subito! richiedi prenota 7" at bounding box center [688, 277] width 1037 height 1121
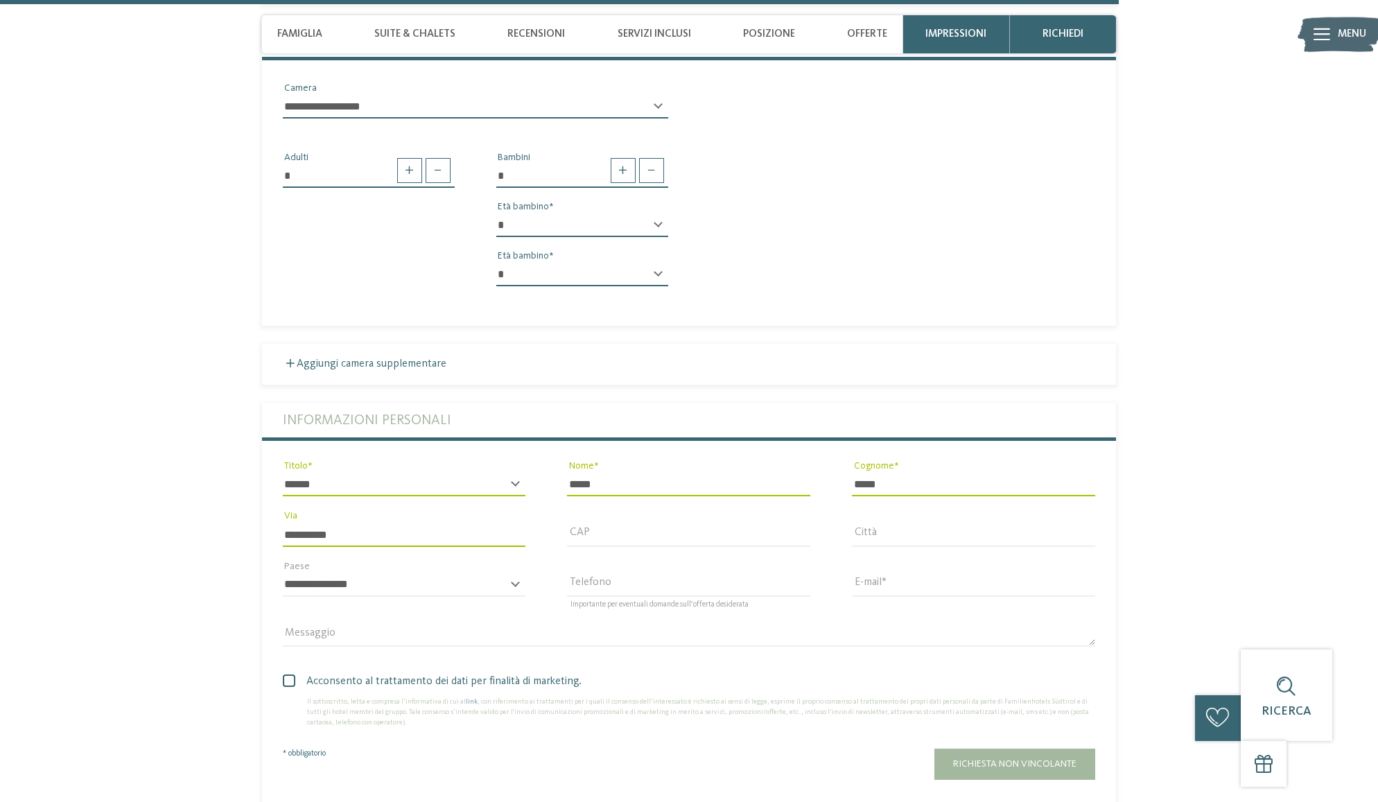
type input "**********"
click at [667, 523] on input "CAP" at bounding box center [688, 535] width 243 height 24
type input "*****"
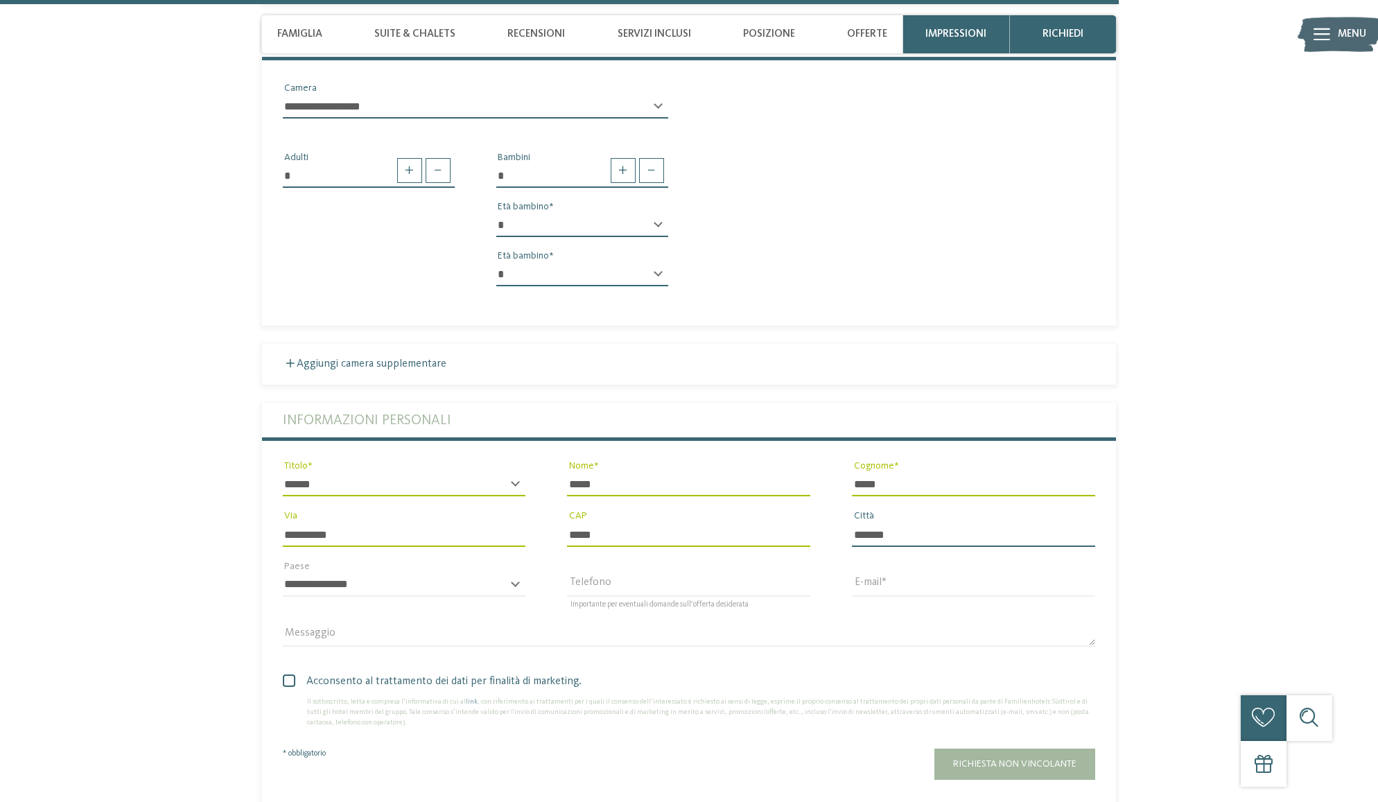
type input "*******"
select select "**"
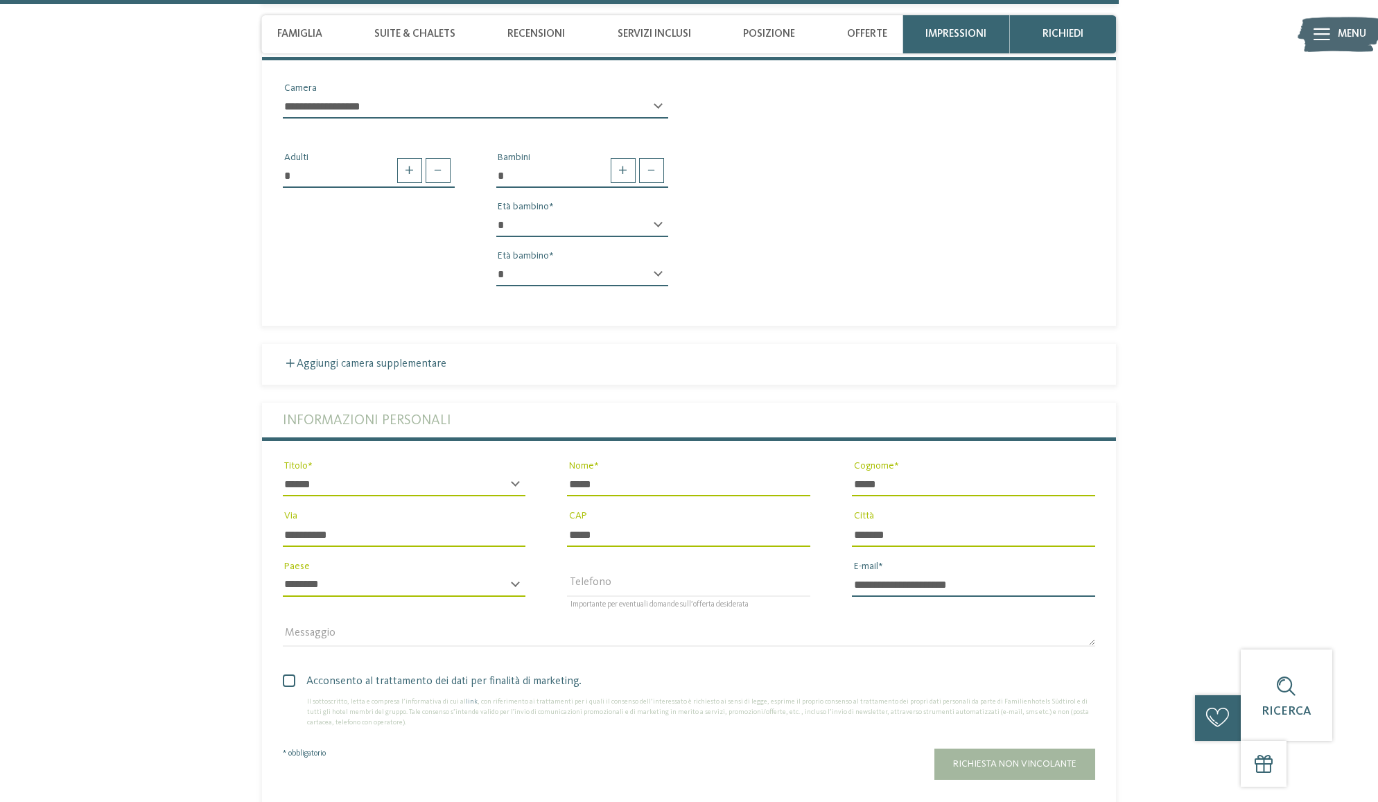
type input "**********"
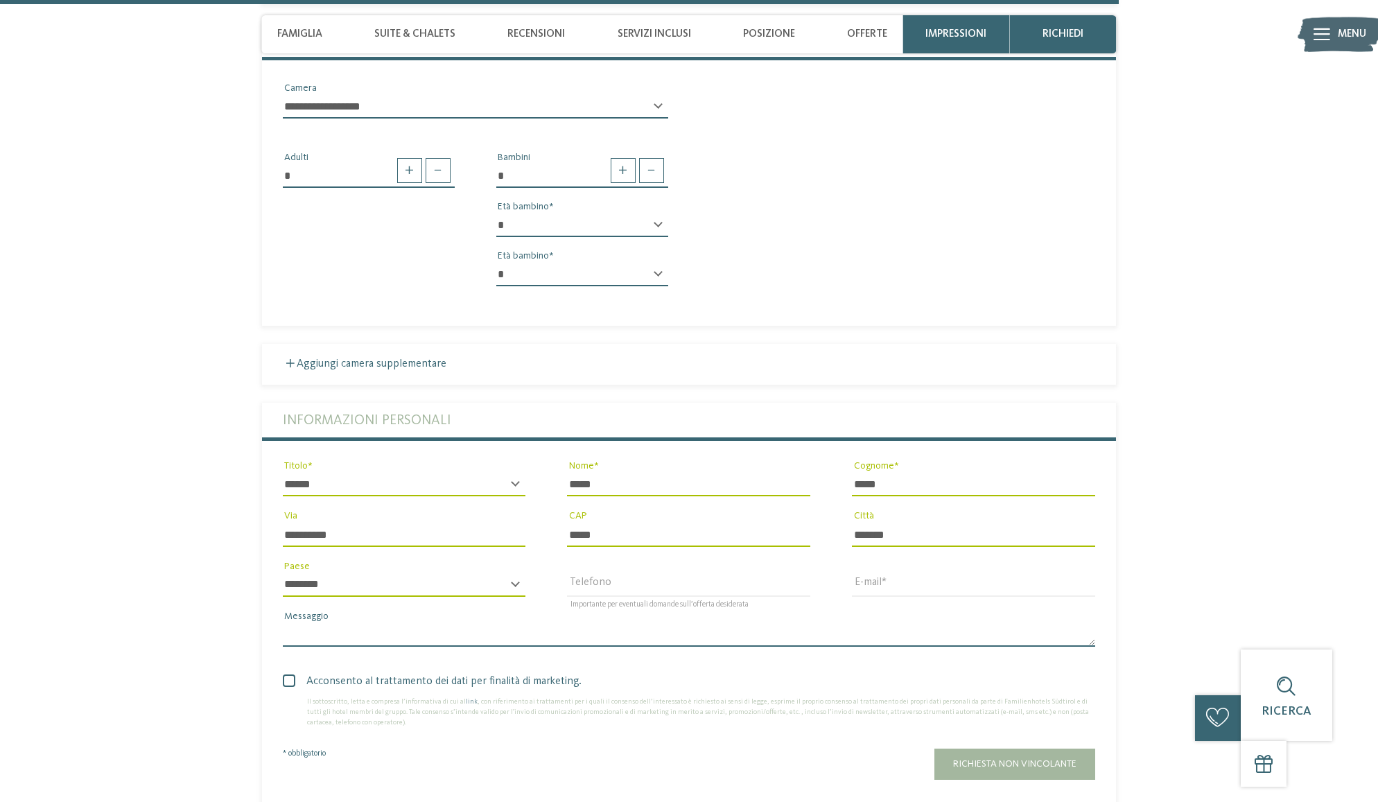
click at [520, 623] on textarea "Messaggio" at bounding box center [689, 635] width 813 height 24
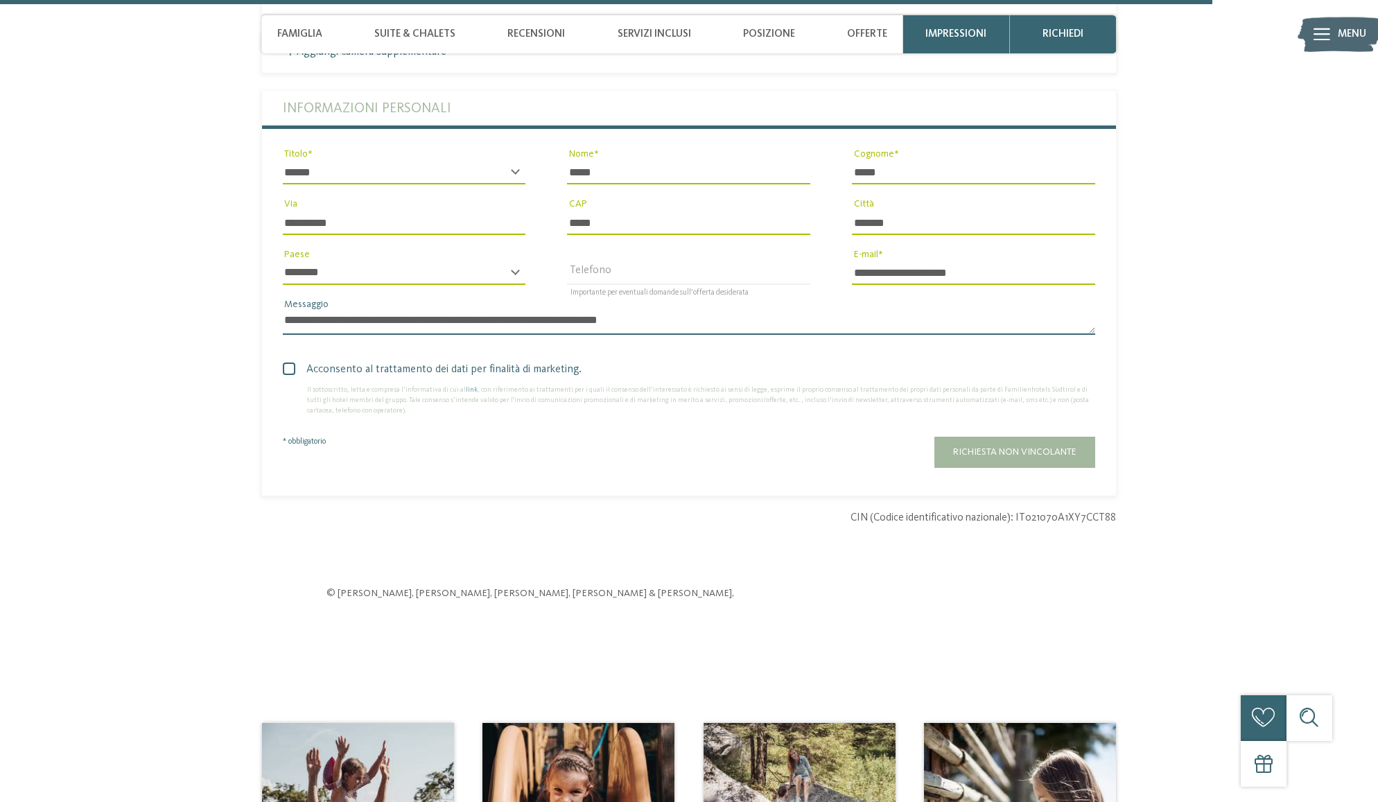
scroll to position [4115, 0]
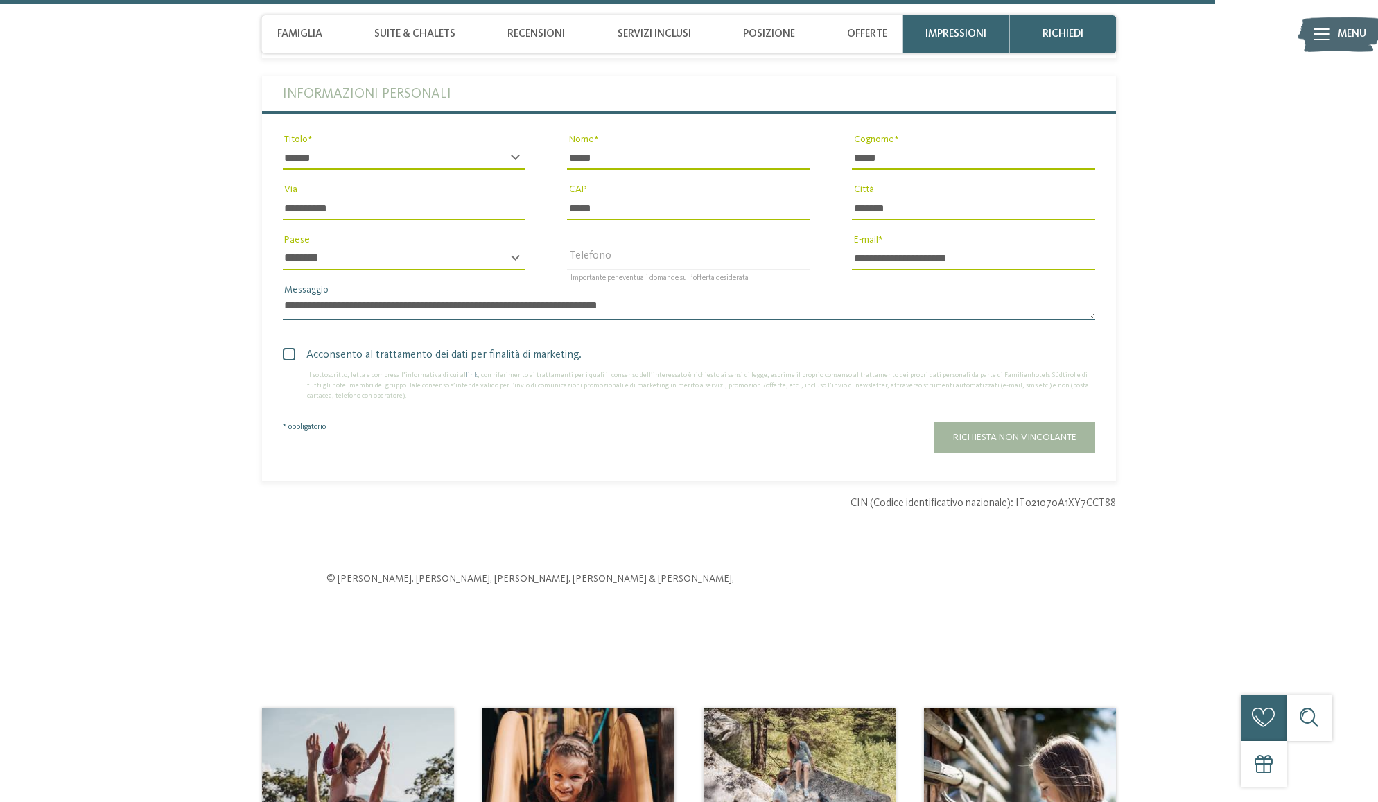
type textarea "**********"
drag, startPoint x: 290, startPoint y: 336, endPoint x: 304, endPoint y: 340, distance: 14.3
click at [290, 348] on span at bounding box center [289, 354] width 12 height 12
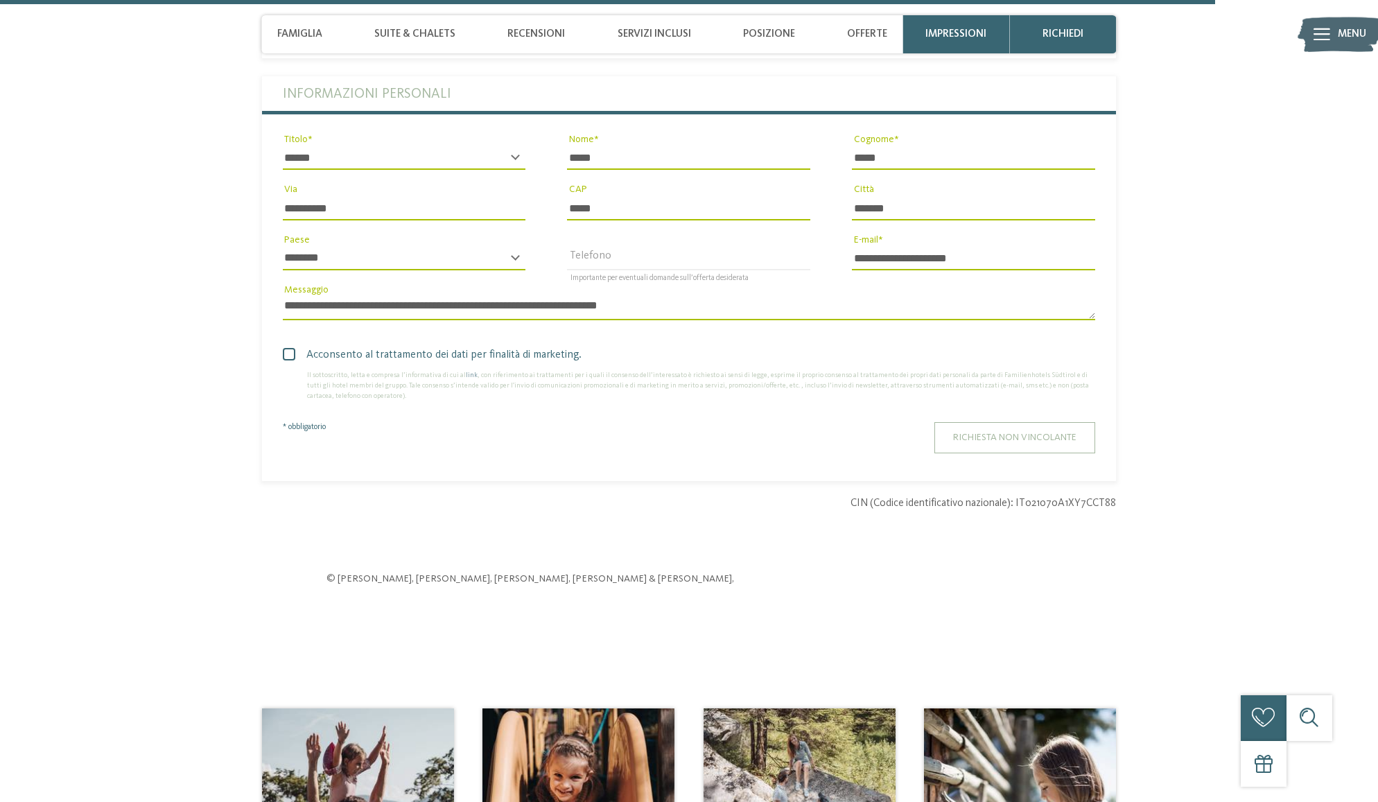
click at [1004, 432] on span "Richiesta non vincolante" at bounding box center [1014, 437] width 123 height 10
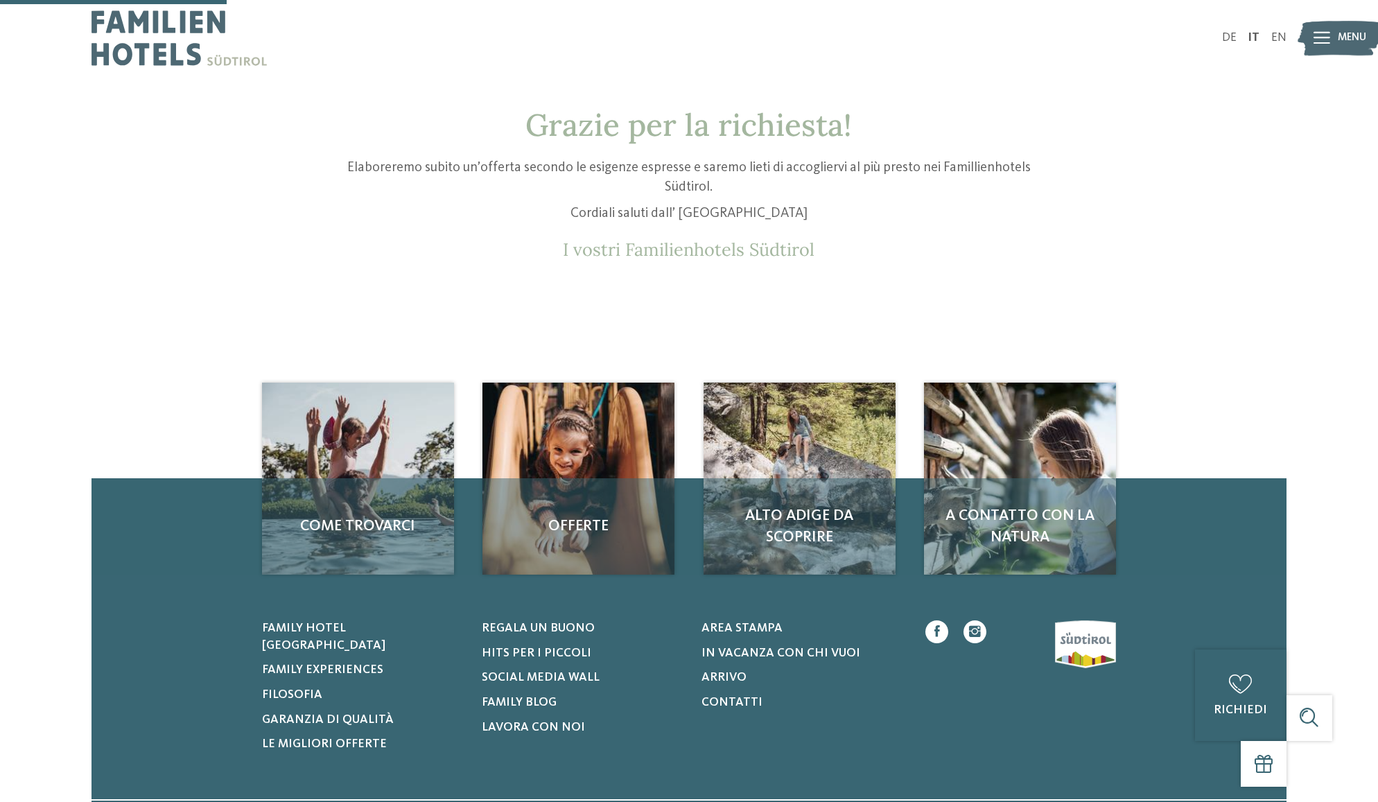
scroll to position [200, 0]
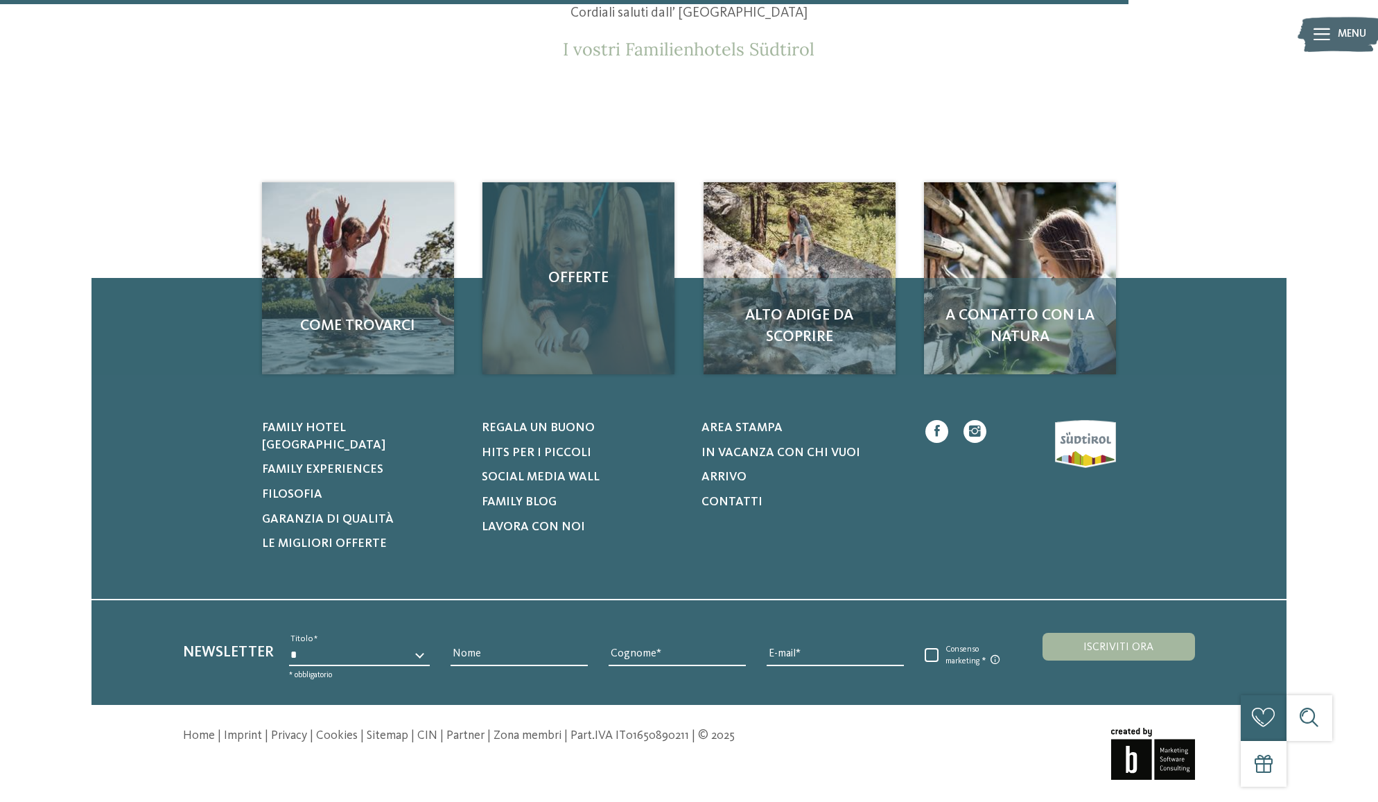
click at [571, 330] on div "Offerte" at bounding box center [578, 278] width 192 height 192
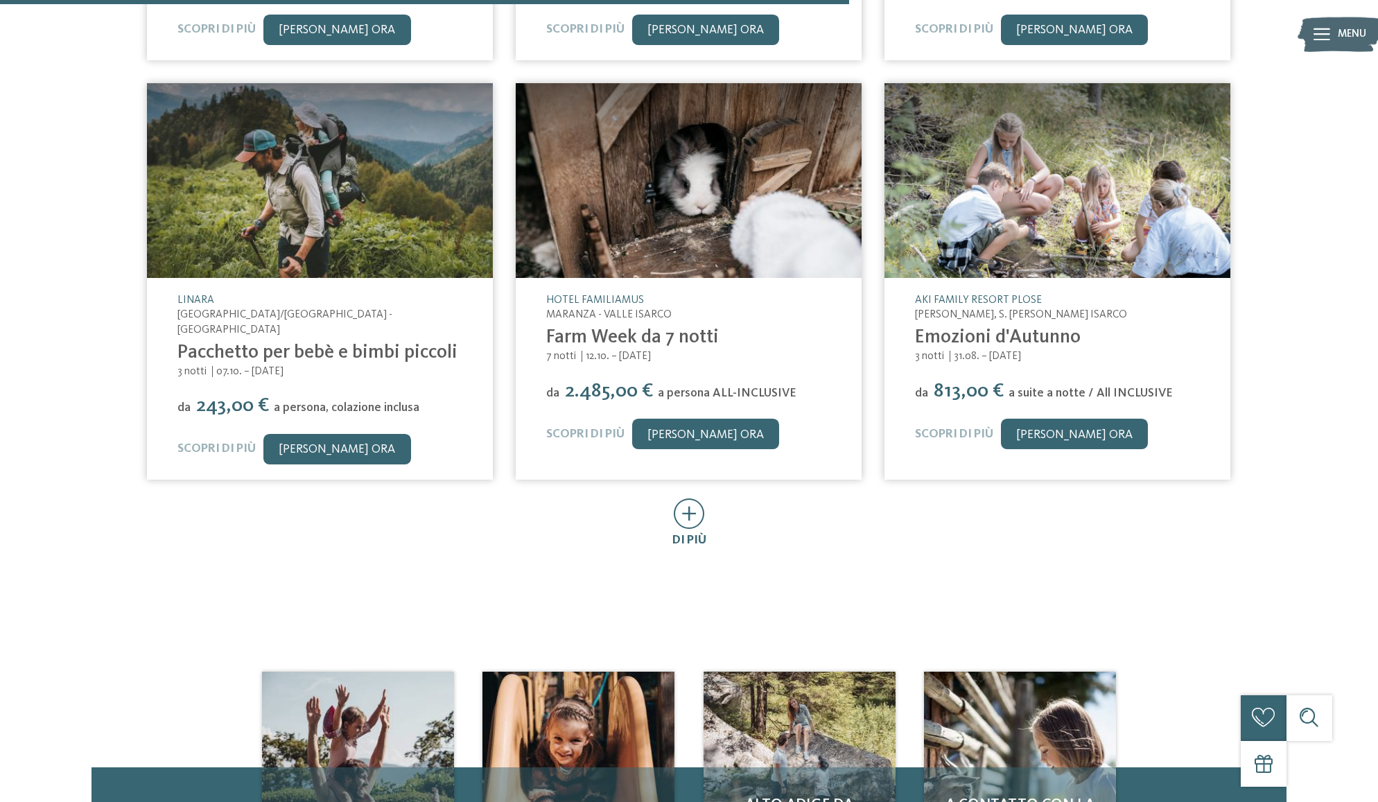
scroll to position [759, 0]
